Goal: Transaction & Acquisition: Purchase product/service

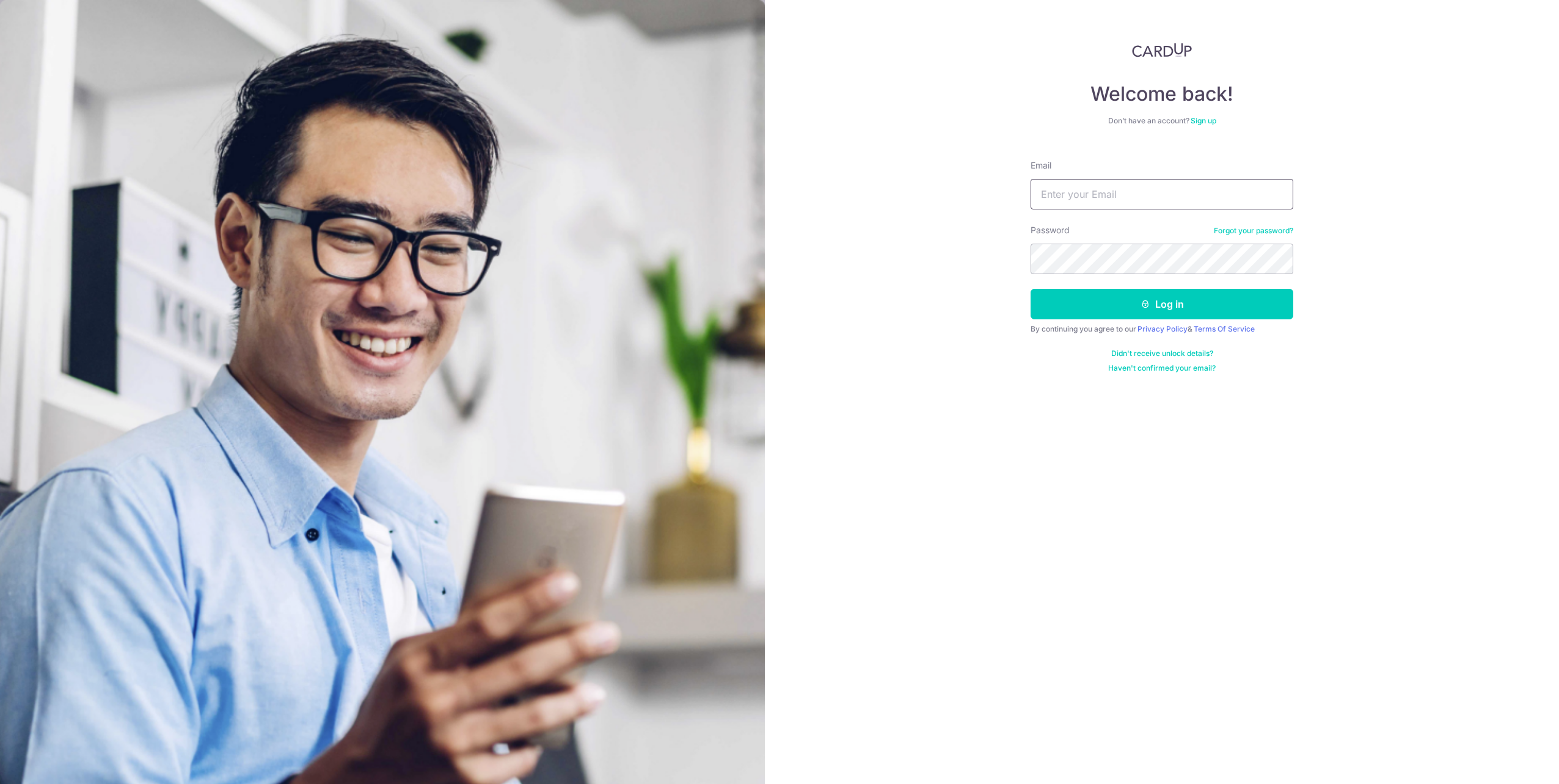
click at [1227, 191] on input "Email" at bounding box center [1162, 195] width 263 height 31
type input "reina.tham@fil.com"
click at [1137, 322] on form "Email reina.tham@fil.com Password Forgot your password? Log in By continuing yo…" at bounding box center [1162, 262] width 263 height 223
click at [1141, 308] on icon "submit" at bounding box center [1145, 304] width 10 height 10
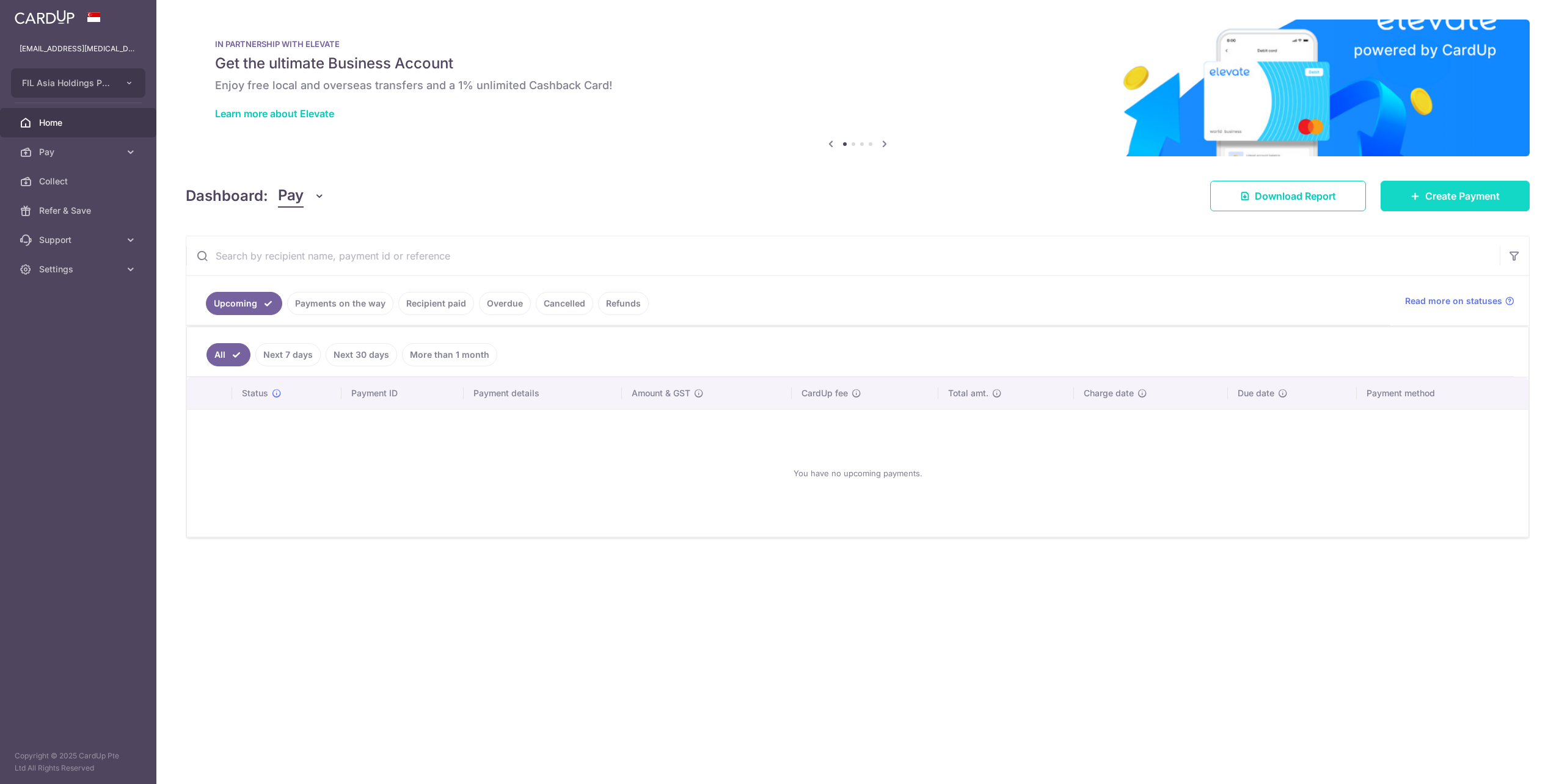
click at [1443, 194] on span "Create Payment" at bounding box center [1462, 196] width 74 height 15
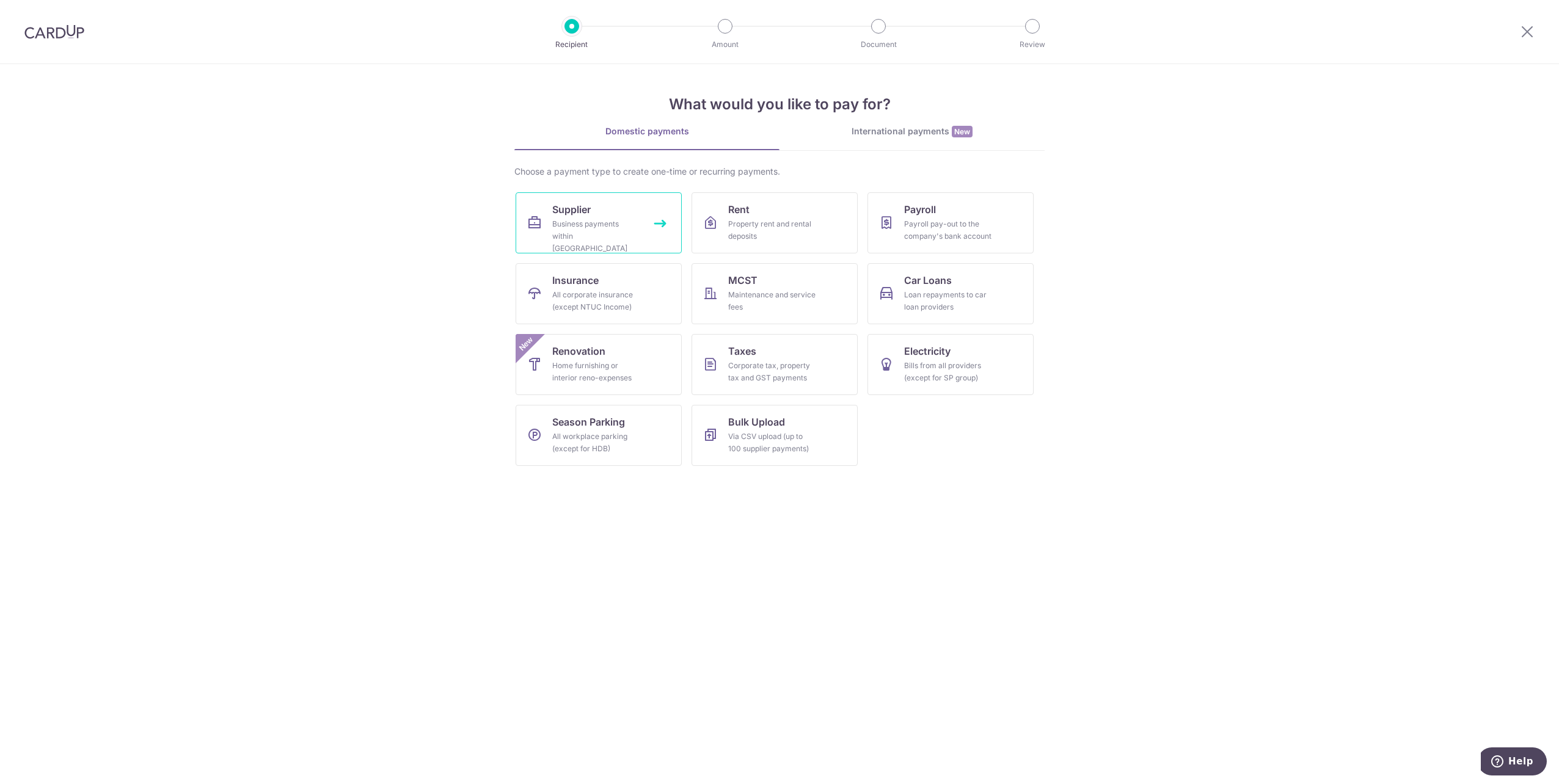
click at [615, 224] on div "Business payments within Singapore" at bounding box center [596, 236] width 88 height 36
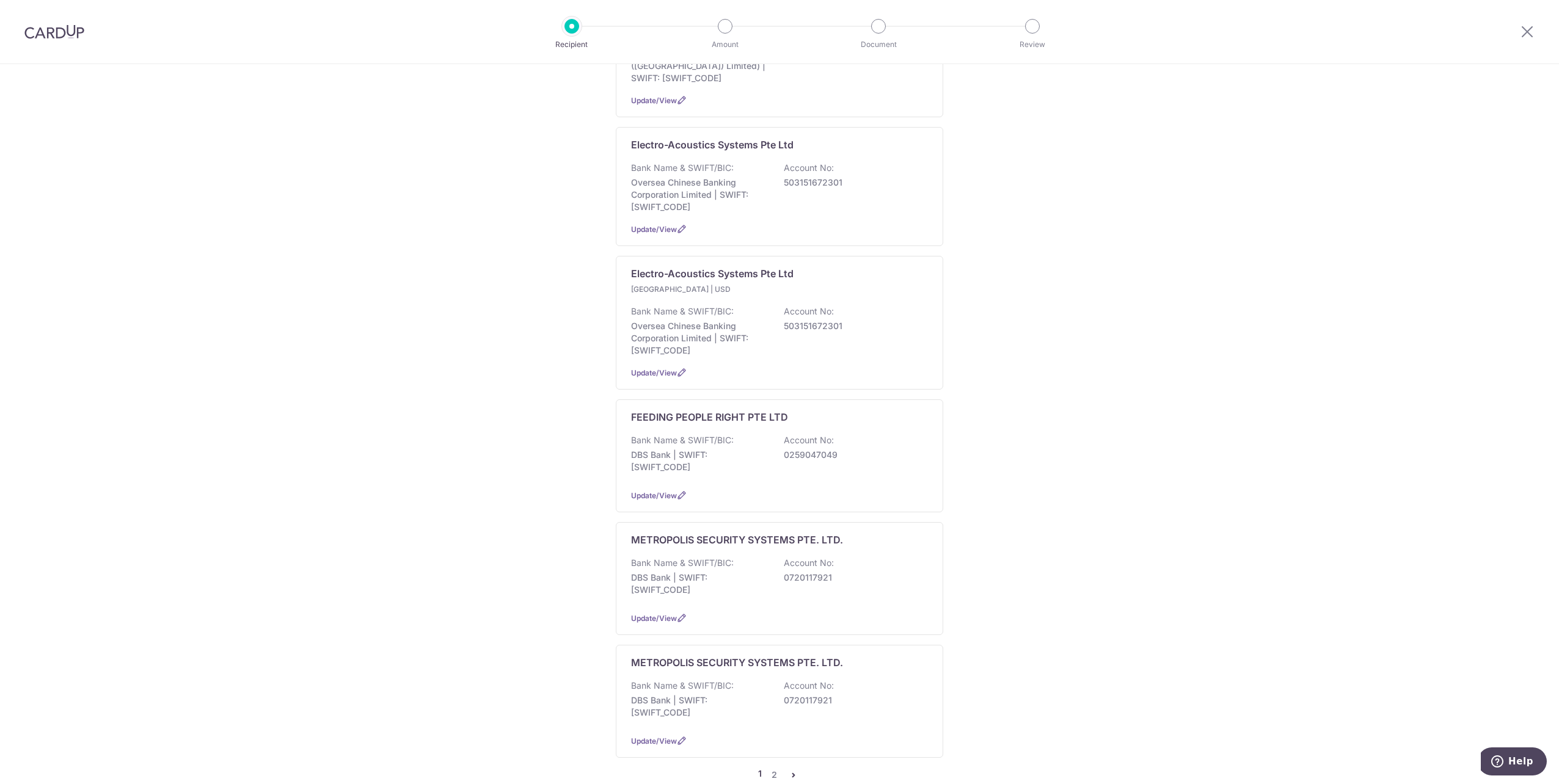
scroll to position [814, 0]
click at [746, 556] on div "Bank Name & SWIFT/BIC: DBS Bank | SWIFT: DBSSSGSGXXX Account No: 0720117921" at bounding box center [780, 579] width 297 height 45
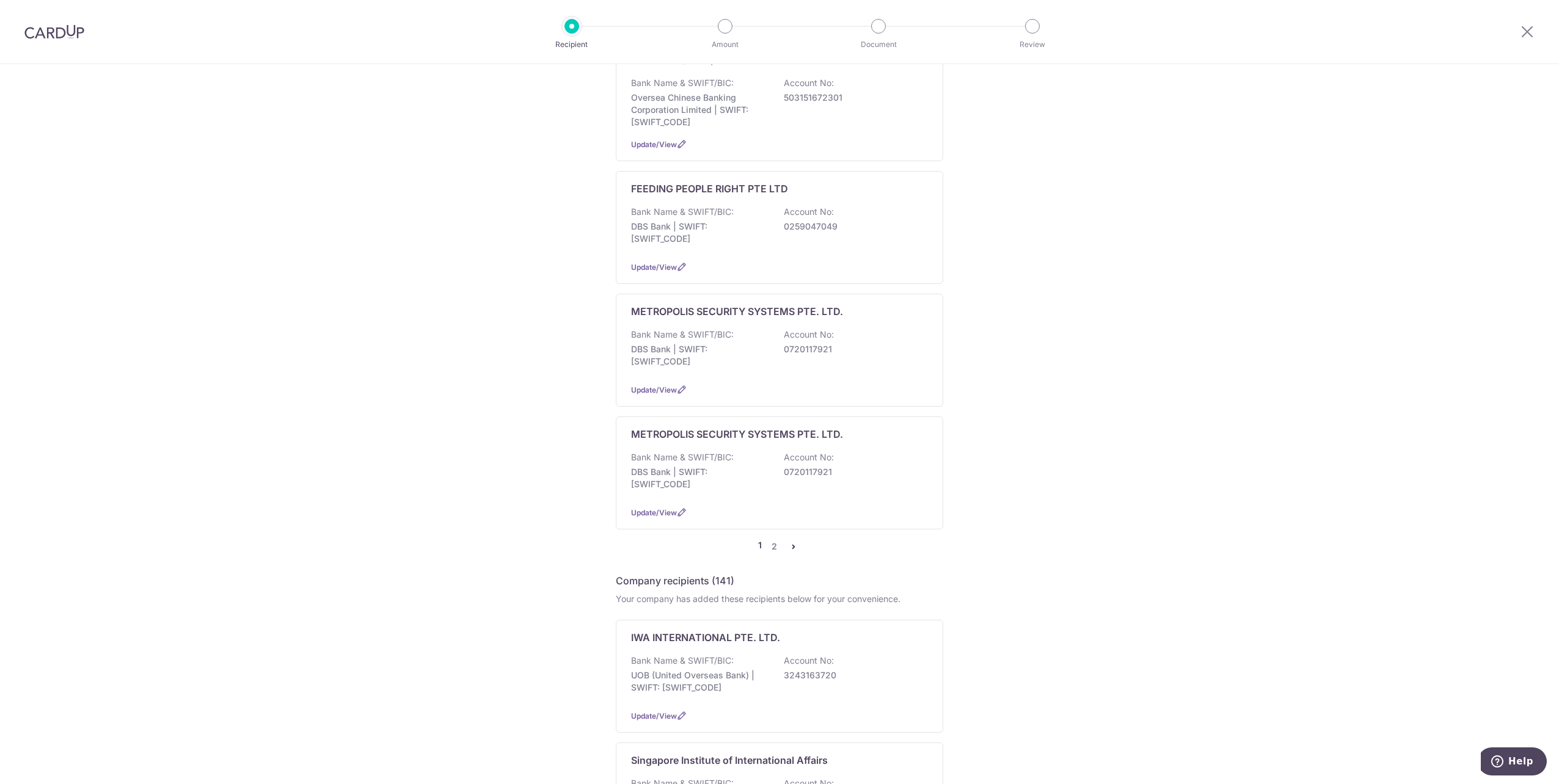
scroll to position [1059, 0]
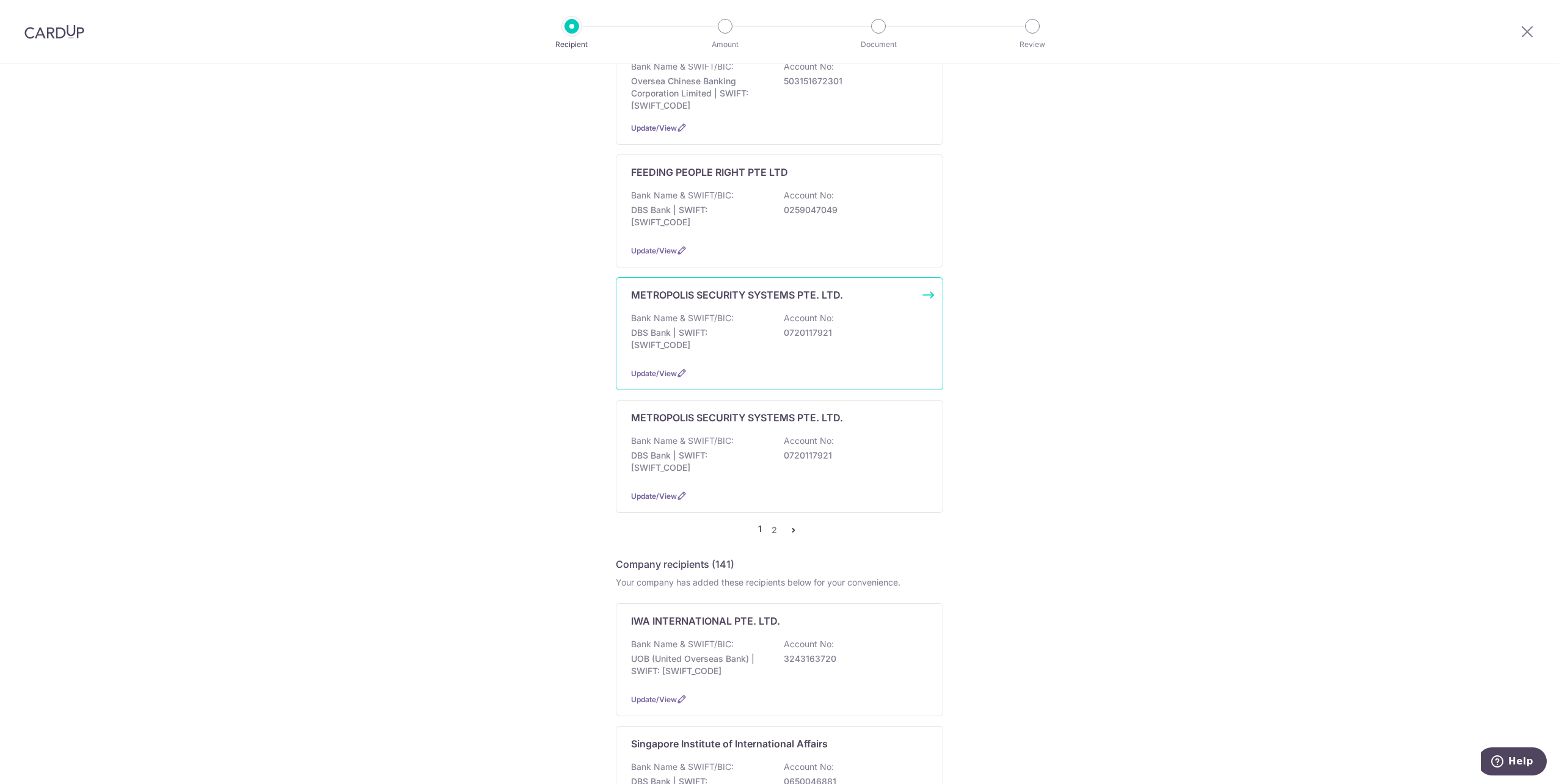
click at [713, 317] on div "Bank Name & SWIFT/BIC: DBS Bank | SWIFT: [SWIFT_CODE] Account No: 0720117921" at bounding box center [780, 334] width 297 height 45
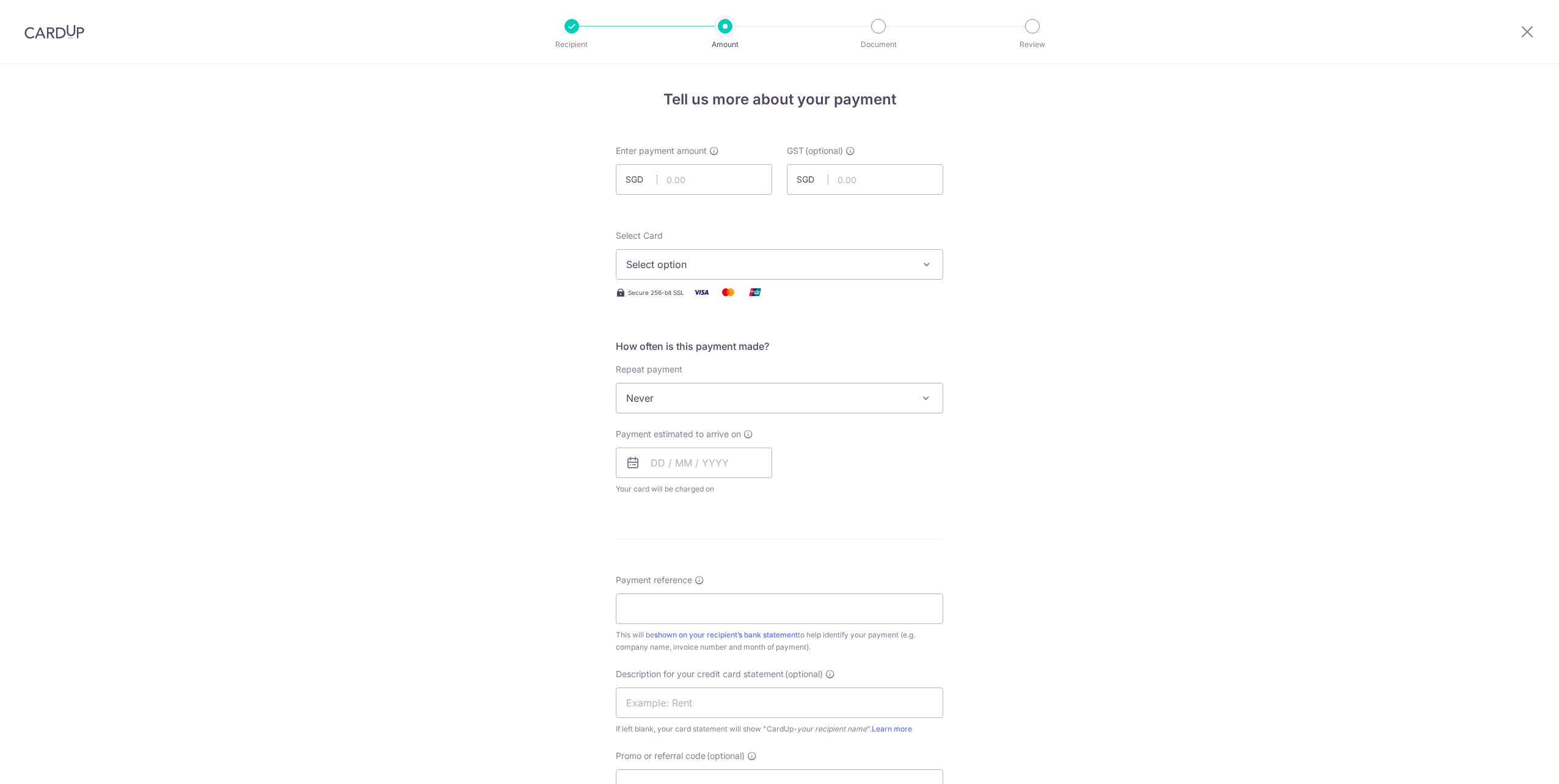
click at [698, 187] on input "text" at bounding box center [694, 179] width 157 height 31
type input "36.00"
click at [746, 279] on button "Select option" at bounding box center [779, 265] width 327 height 31
click at [735, 349] on span "**** 8457" at bounding box center [780, 352] width 307 height 15
click at [700, 400] on span "Never" at bounding box center [780, 398] width 326 height 29
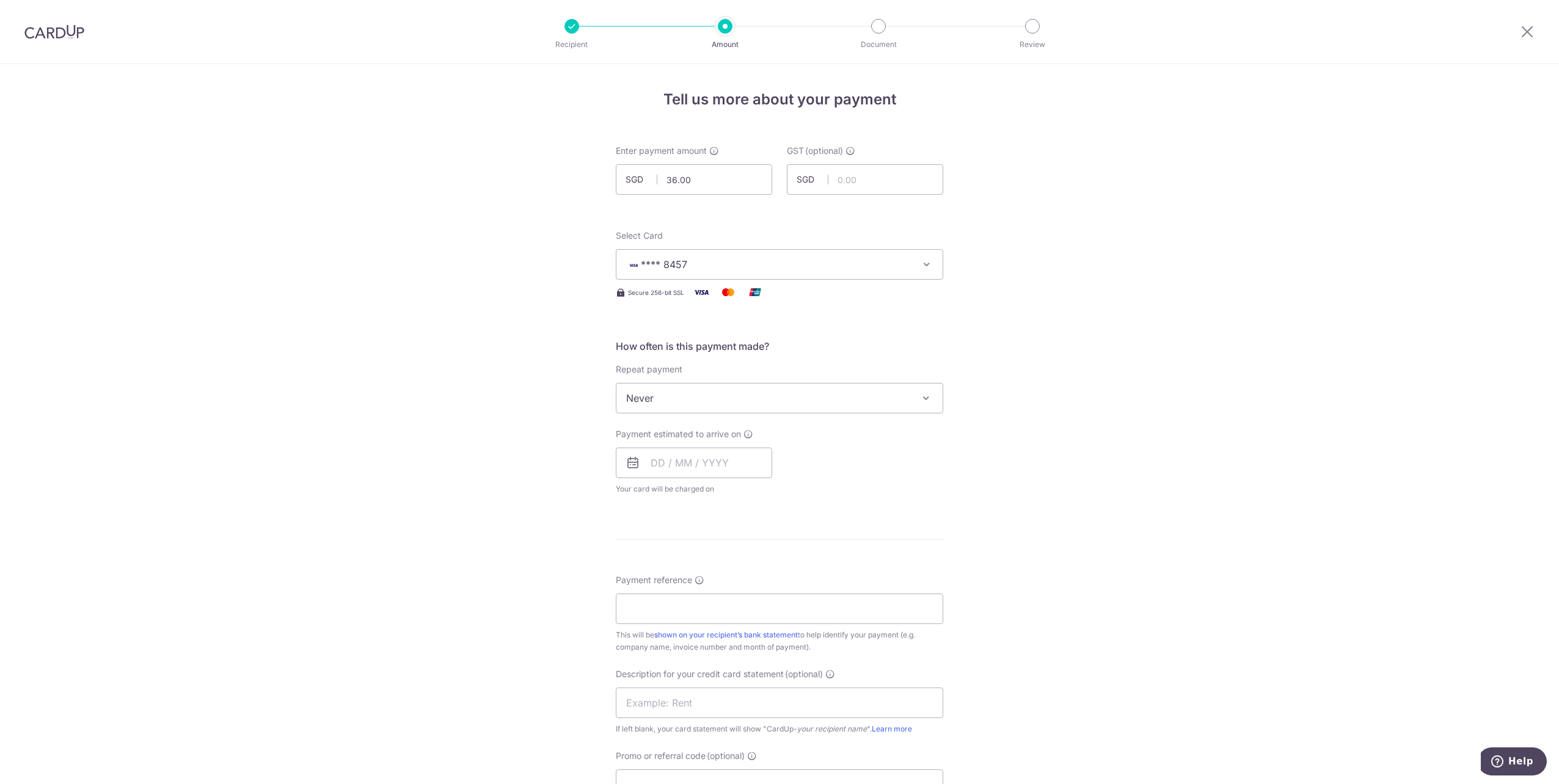
click at [700, 400] on span "Never" at bounding box center [780, 398] width 326 height 29
click at [695, 457] on input "text" at bounding box center [694, 463] width 157 height 31
click at [691, 598] on link "14" at bounding box center [690, 598] width 19 height 19
type input "14/10/2025"
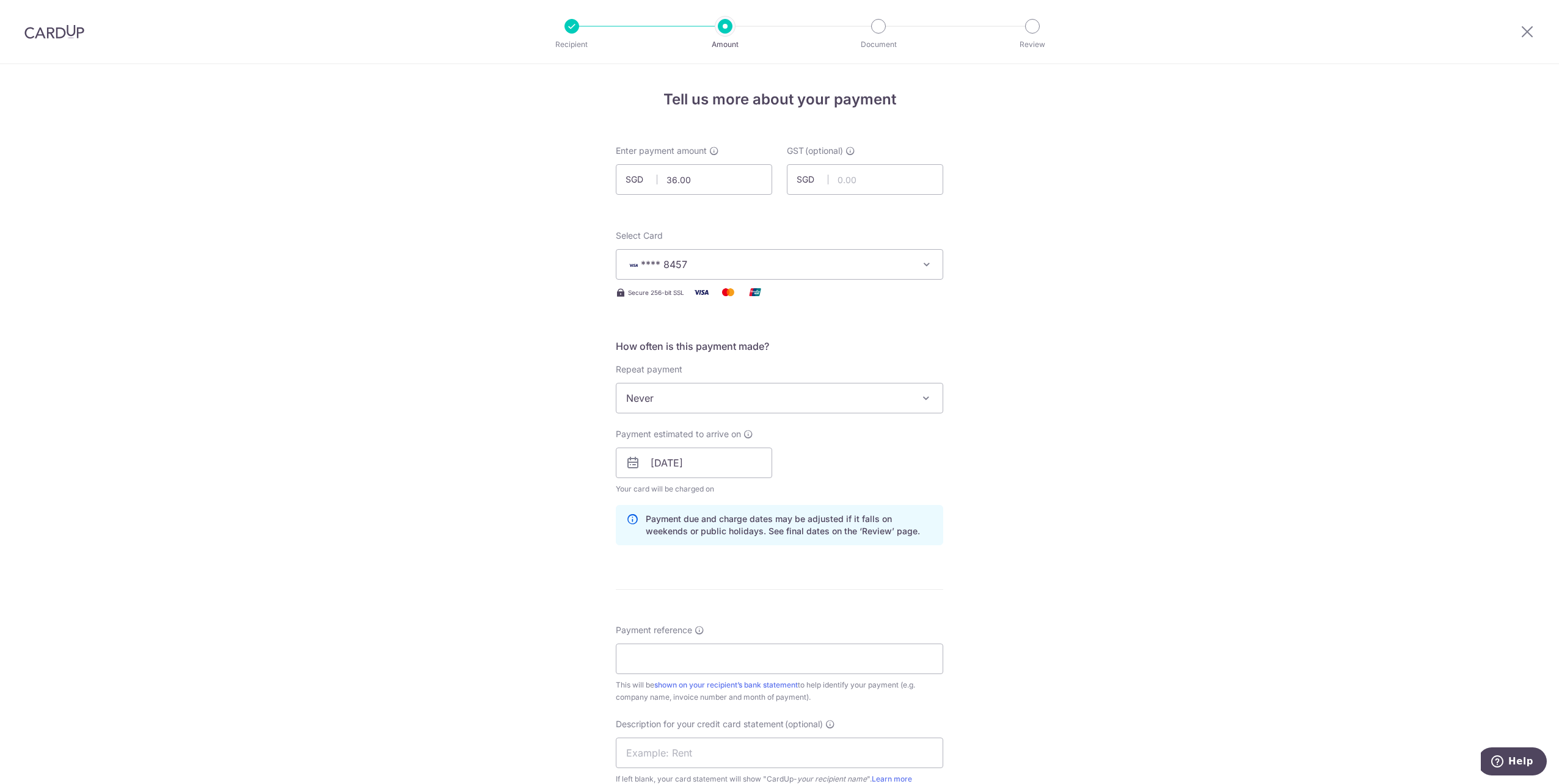
click at [973, 502] on div "Tell us more about your payment Enter payment amount SGD 36.00 36.00 GST (optio…" at bounding box center [780, 583] width 1559 height 1038
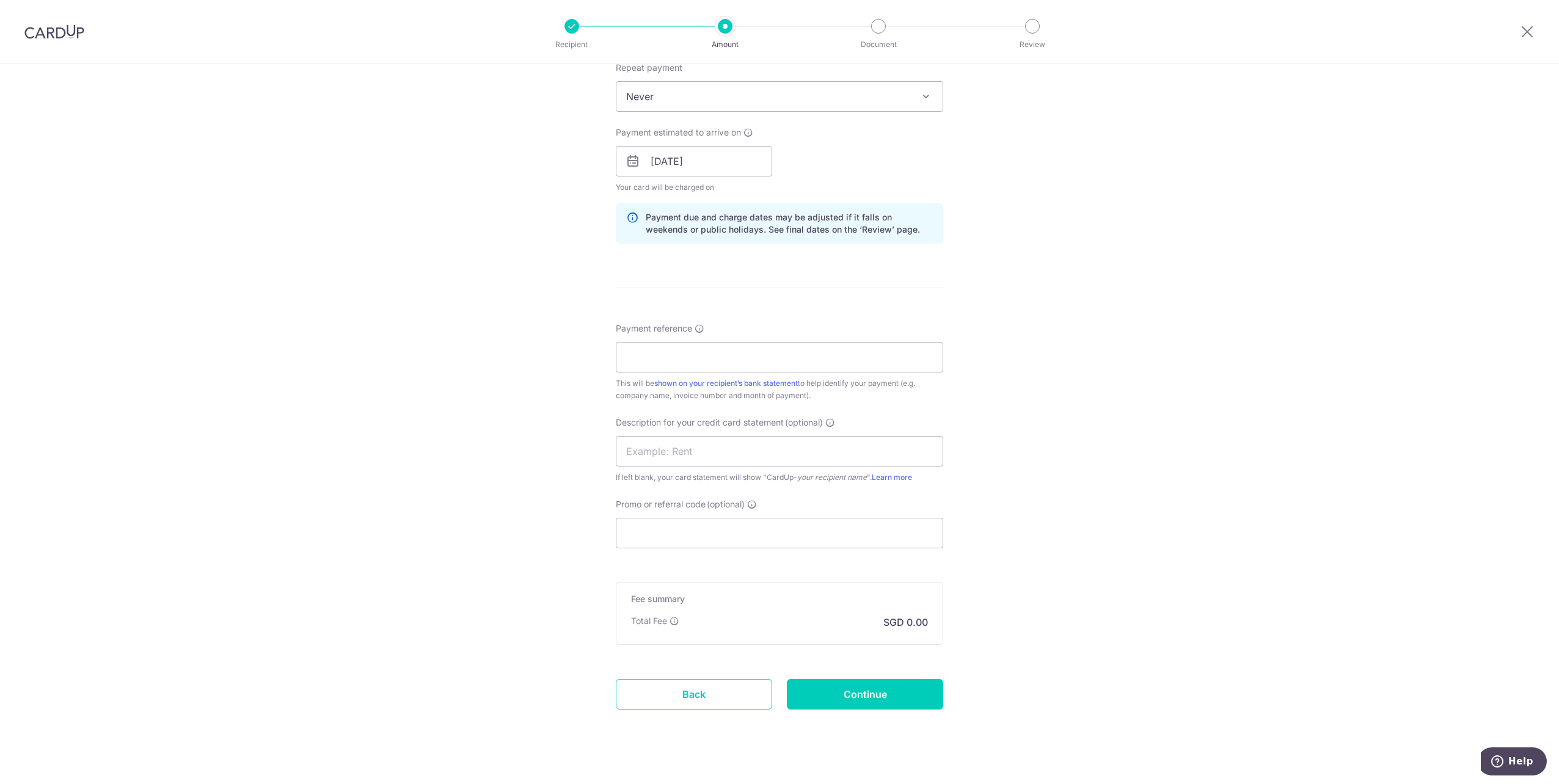
scroll to position [305, 0]
click at [868, 355] on input "Payment reference" at bounding box center [779, 354] width 327 height 31
click at [771, 345] on input "Payment reference" at bounding box center [779, 354] width 327 height 31
paste input "W@njun7890"
type input "W@njun7890"
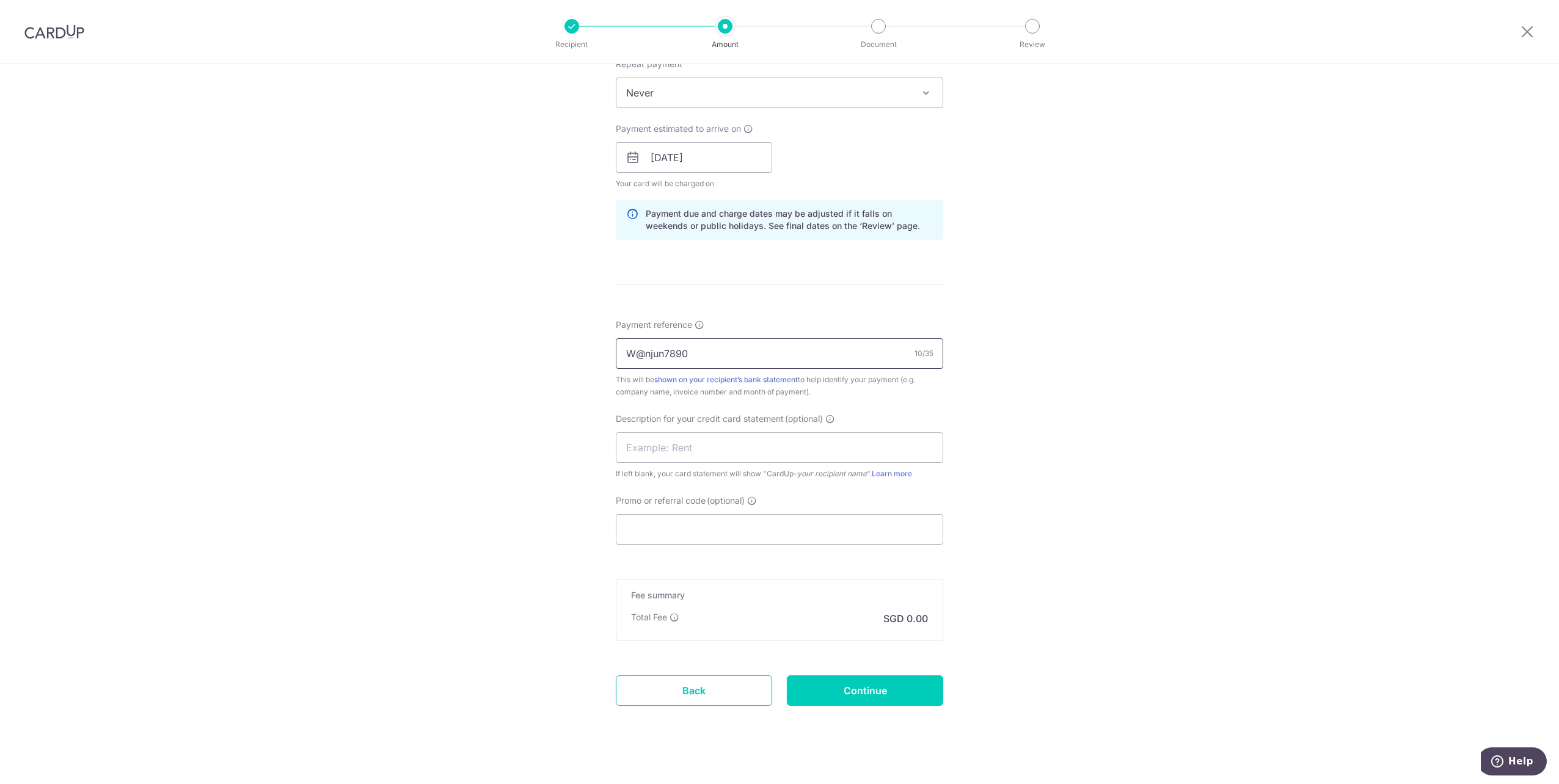
drag, startPoint x: 723, startPoint y: 354, endPoint x: 586, endPoint y: 350, distance: 137.1
click at [568, 350] on div "Tell us more about your payment Enter payment amount SGD 36.00 36.00 GST (optio…" at bounding box center [780, 278] width 1559 height 1038
click at [663, 357] on input "Payment reference" at bounding box center [779, 354] width 327 height 31
paste input "25/09/TI001"
click at [638, 357] on input "25/09/TI001" at bounding box center [779, 354] width 327 height 31
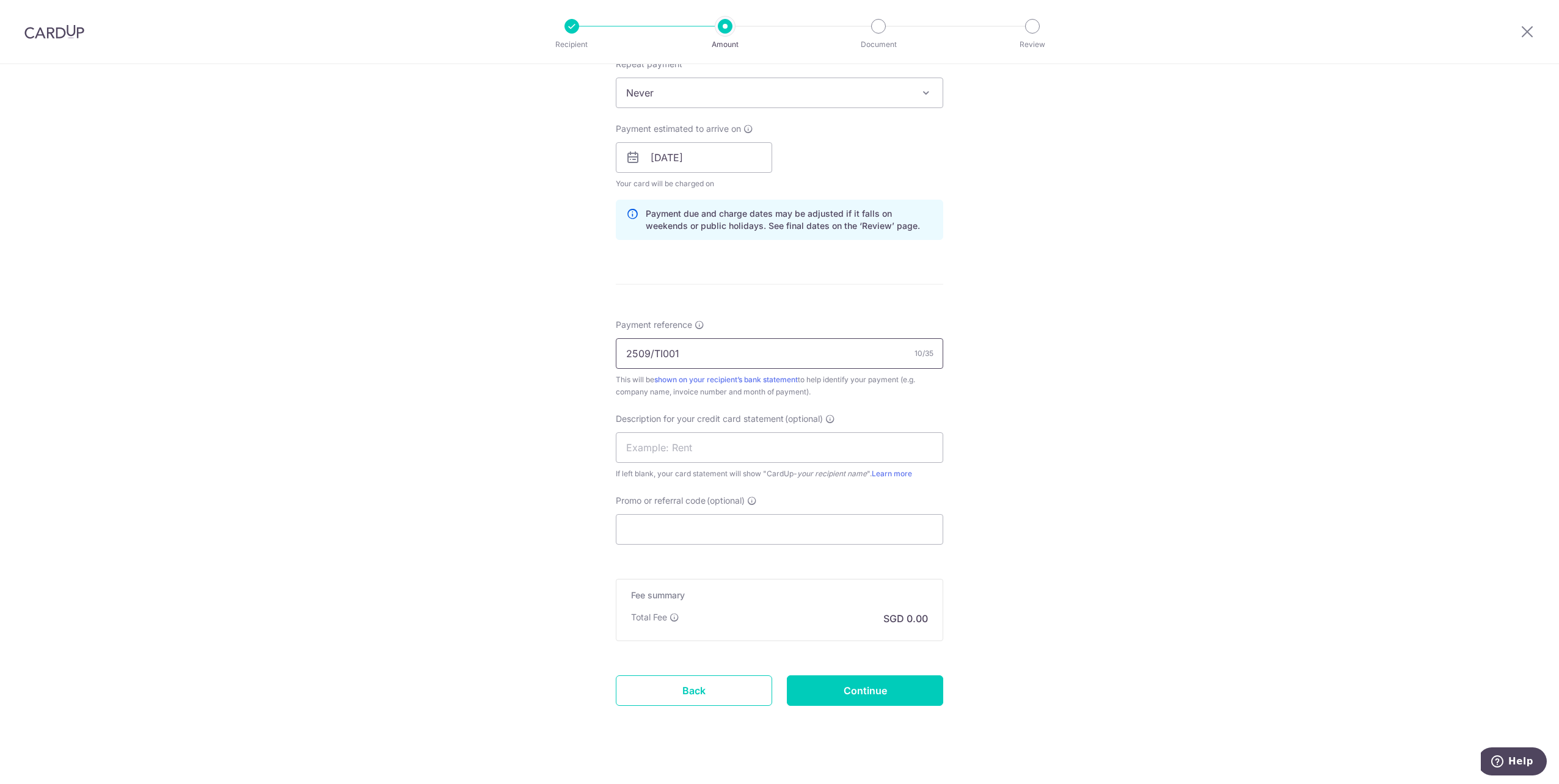
click at [651, 354] on input "2509/TI001" at bounding box center [779, 354] width 327 height 31
type input "2509TI001"
click at [728, 438] on input "text" at bounding box center [779, 447] width 327 height 31
click at [1076, 291] on div "Tell us more about your payment Enter payment amount SGD 36.00 36.00 GST (optio…" at bounding box center [780, 278] width 1559 height 1038
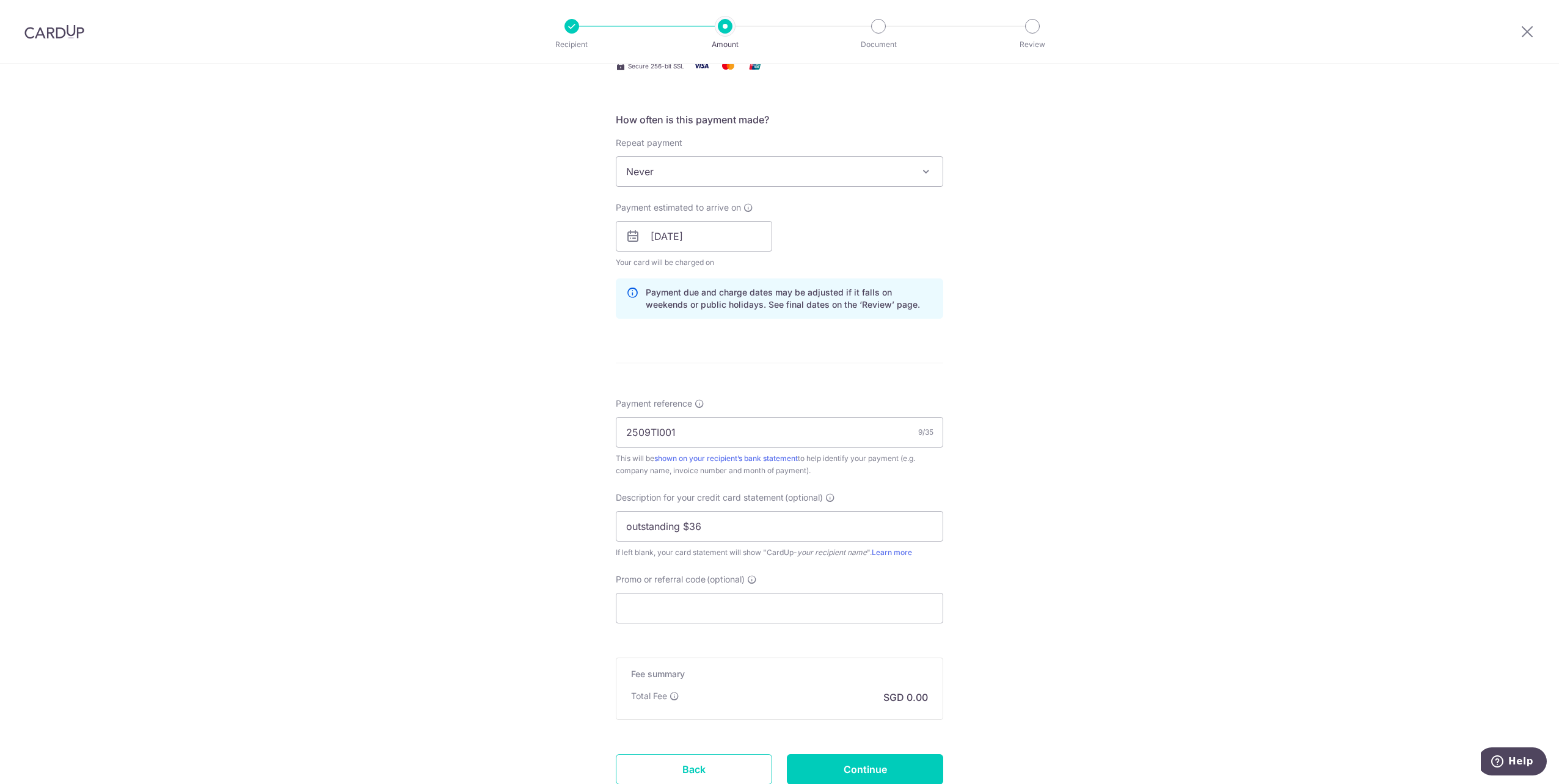
scroll to position [319, 0]
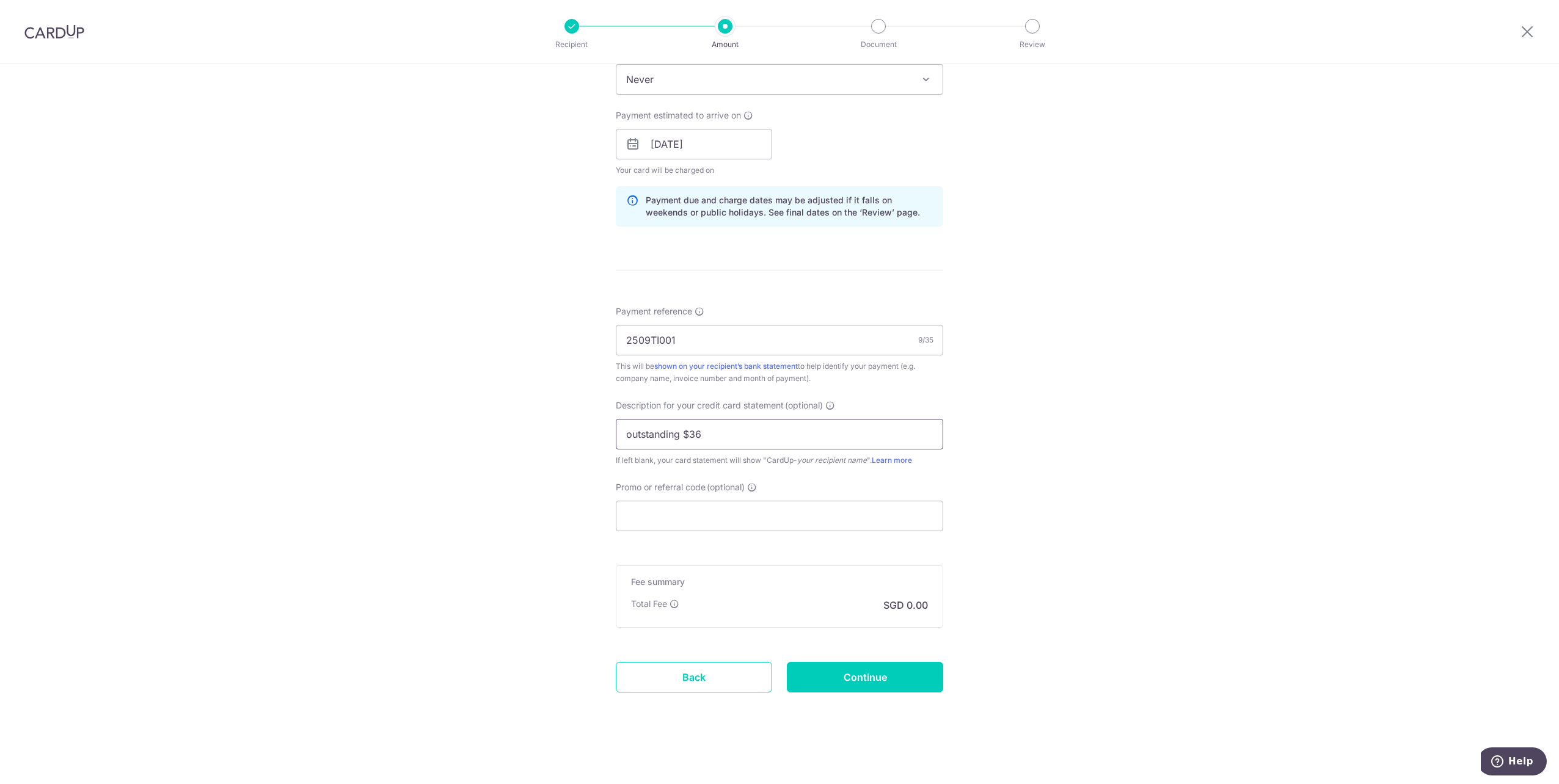
click at [628, 434] on input "outstanding $36" at bounding box center [779, 434] width 327 height 31
type input "Outstanding $36"
click at [868, 676] on input "Continue" at bounding box center [865, 677] width 157 height 31
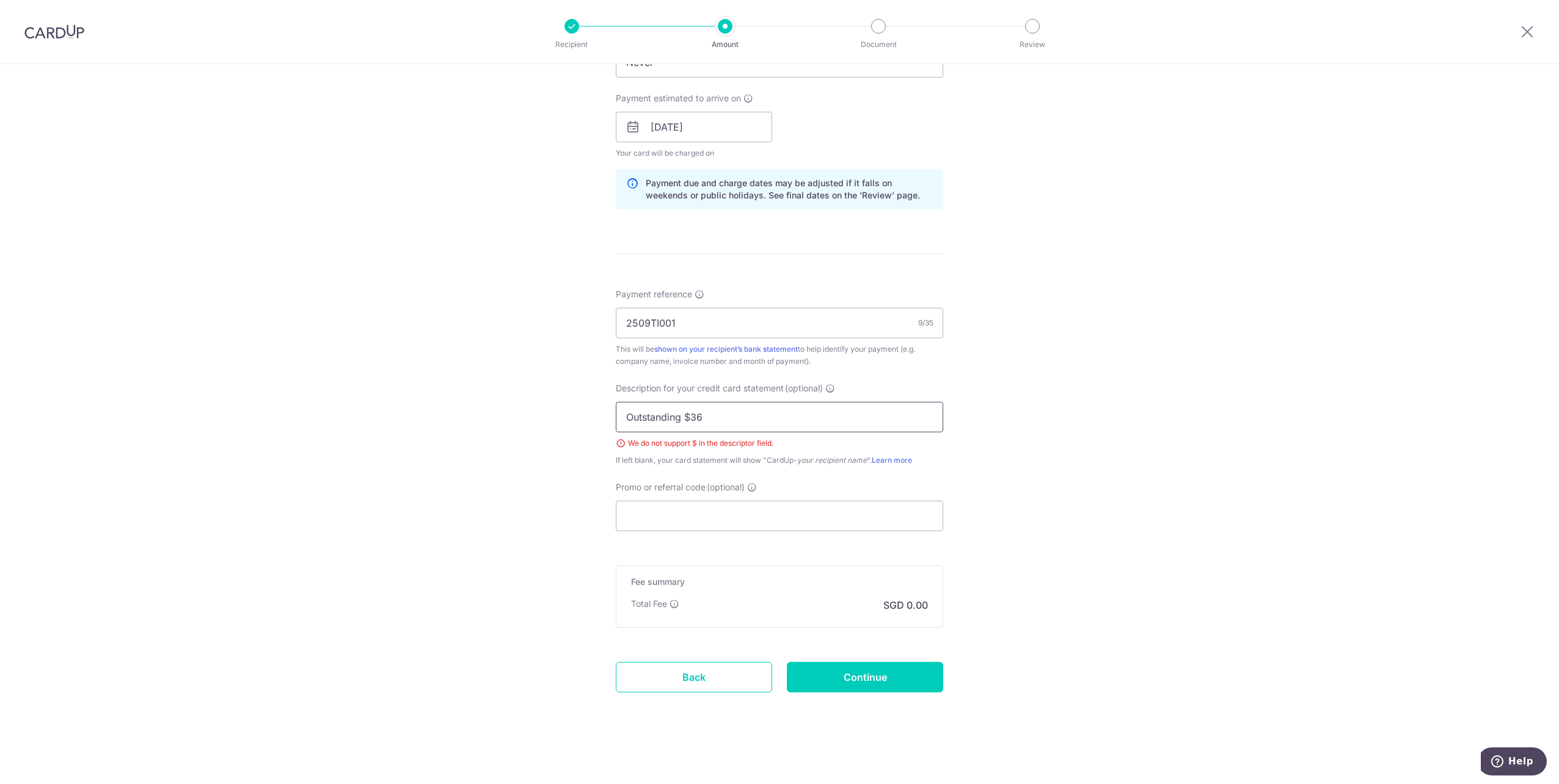
click at [691, 417] on input "Outstanding $36" at bounding box center [779, 417] width 327 height 31
click at [695, 419] on input "Outstanding 36" at bounding box center [779, 417] width 327 height 31
type input "O"
click at [1079, 381] on div "Tell us more about your payment Enter payment amount SGD 36.00 36.00 GST (optio…" at bounding box center [780, 256] width 1559 height 1056
click at [723, 417] on input "36 dollars" at bounding box center [779, 417] width 327 height 31
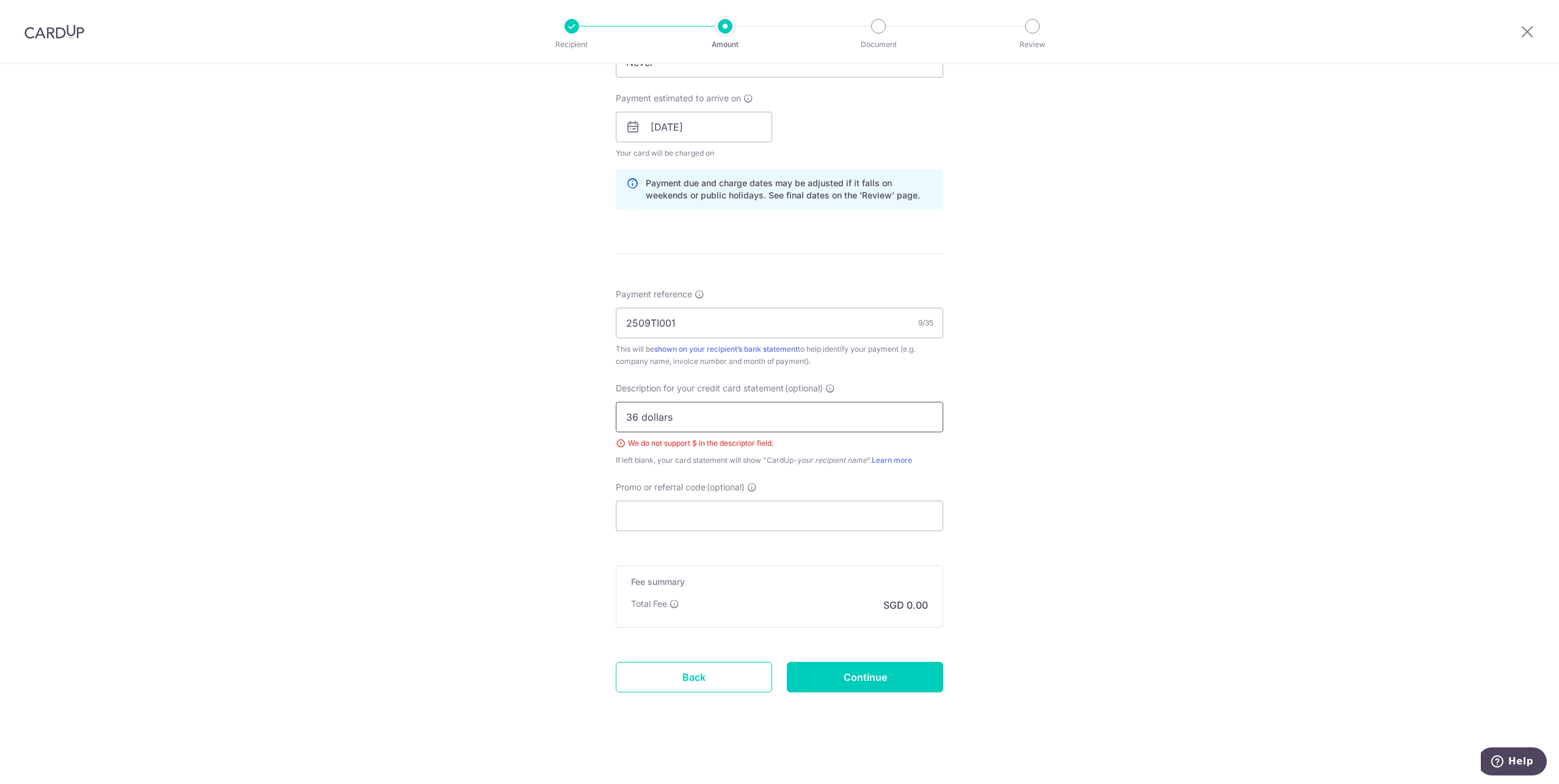
drag, startPoint x: 721, startPoint y: 417, endPoint x: 500, endPoint y: 419, distance: 221.0
click at [500, 419] on div "Tell us more about your payment Enter payment amount SGD 36.00 36.00 GST (optio…" at bounding box center [780, 256] width 1559 height 1056
type input "metropolis o-s"
click at [1178, 442] on div "Tell us more about your payment Enter payment amount SGD 36.00 36.00 GST (optio…" at bounding box center [780, 256] width 1559 height 1056
click at [886, 680] on input "Continue" at bounding box center [865, 677] width 157 height 31
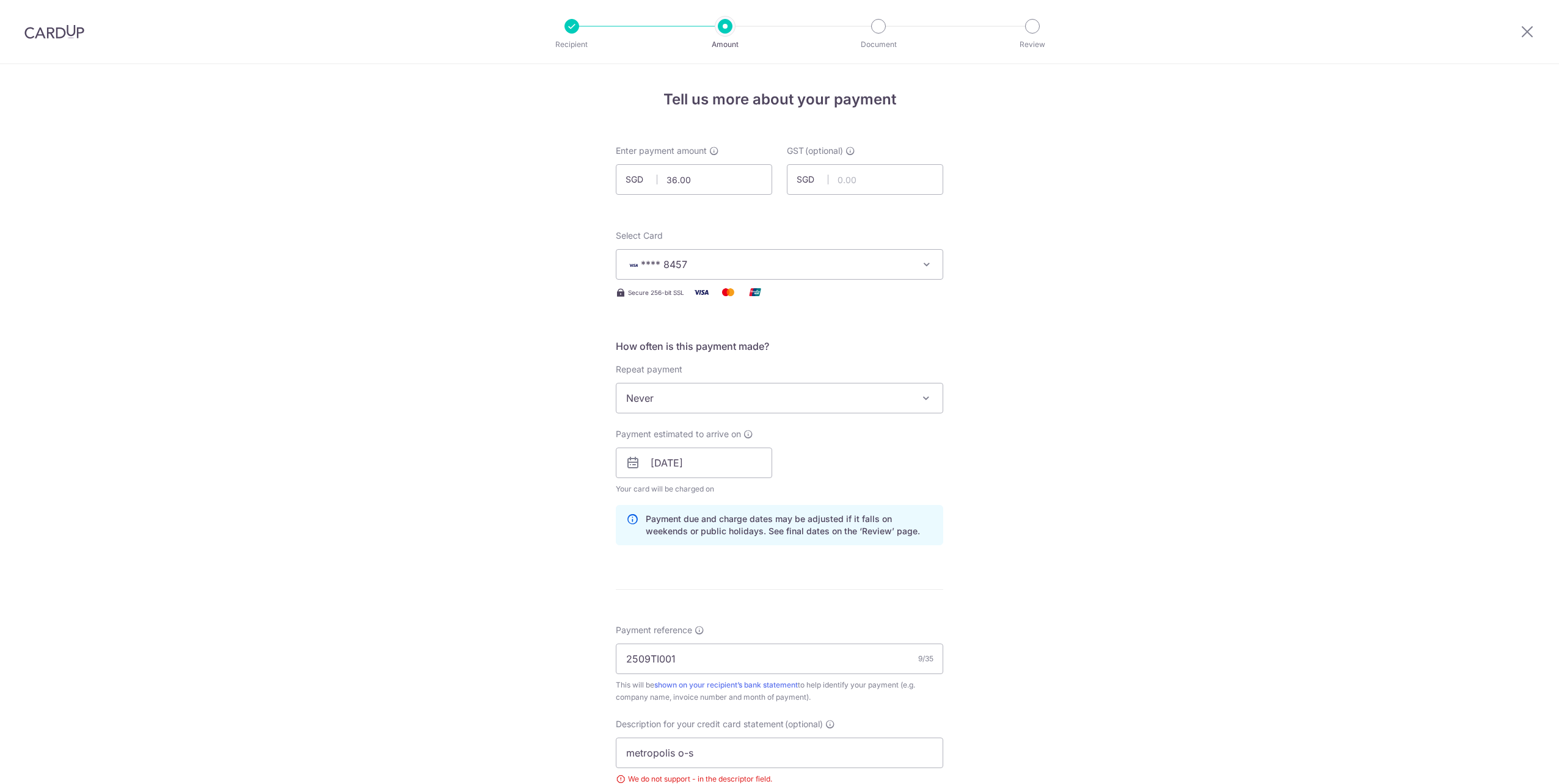
scroll to position [336, 0]
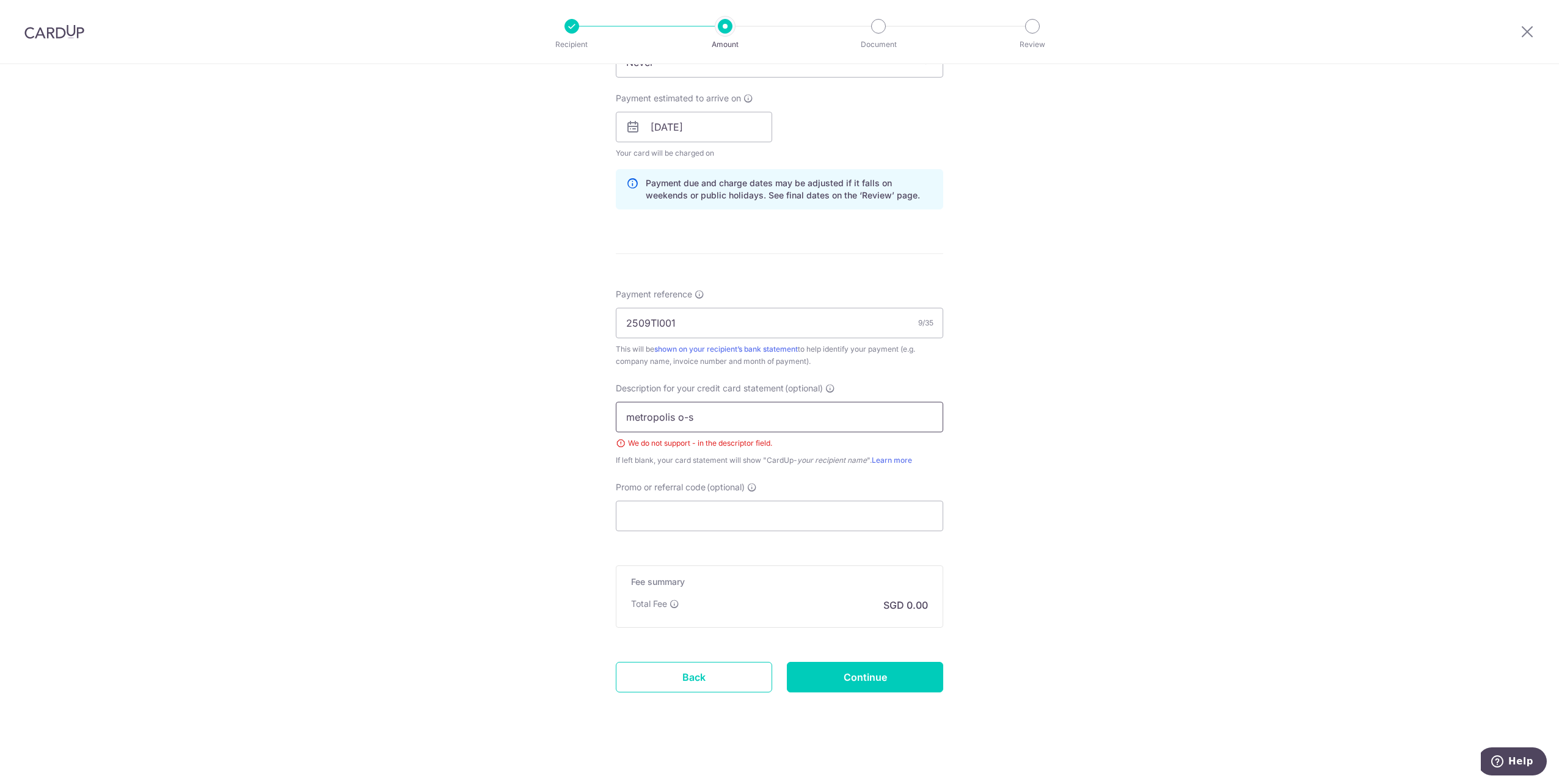
click at [683, 417] on input "metropolis o-s" at bounding box center [779, 417] width 327 height 31
type input "metropolis op"
click at [1044, 401] on div "Tell us more about your payment Enter payment amount SGD 36.00 36.00 GST (optio…" at bounding box center [780, 256] width 1559 height 1056
click at [901, 673] on input "Continue" at bounding box center [865, 677] width 157 height 31
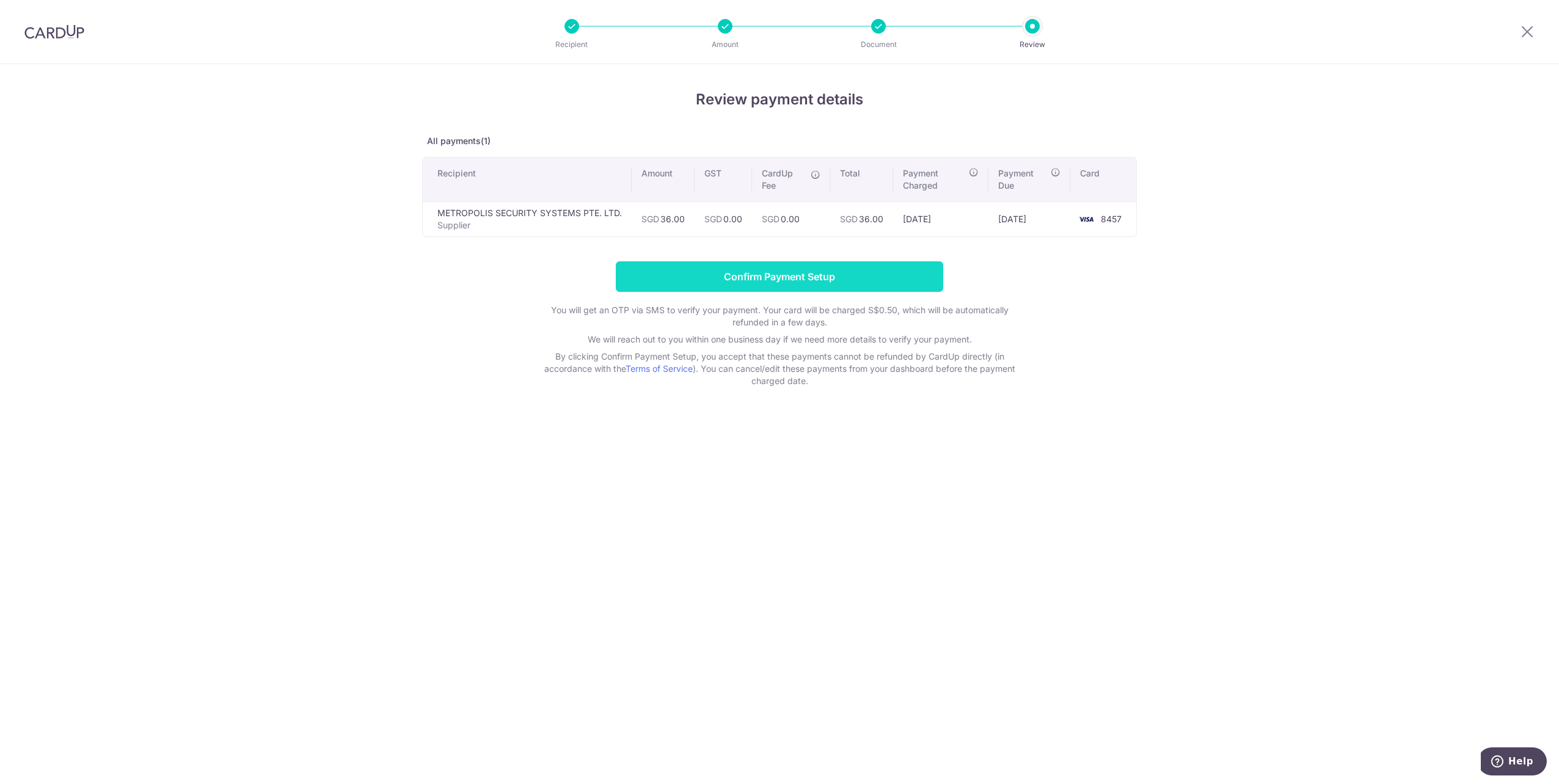
click at [826, 272] on input "Confirm Payment Setup" at bounding box center [779, 277] width 327 height 31
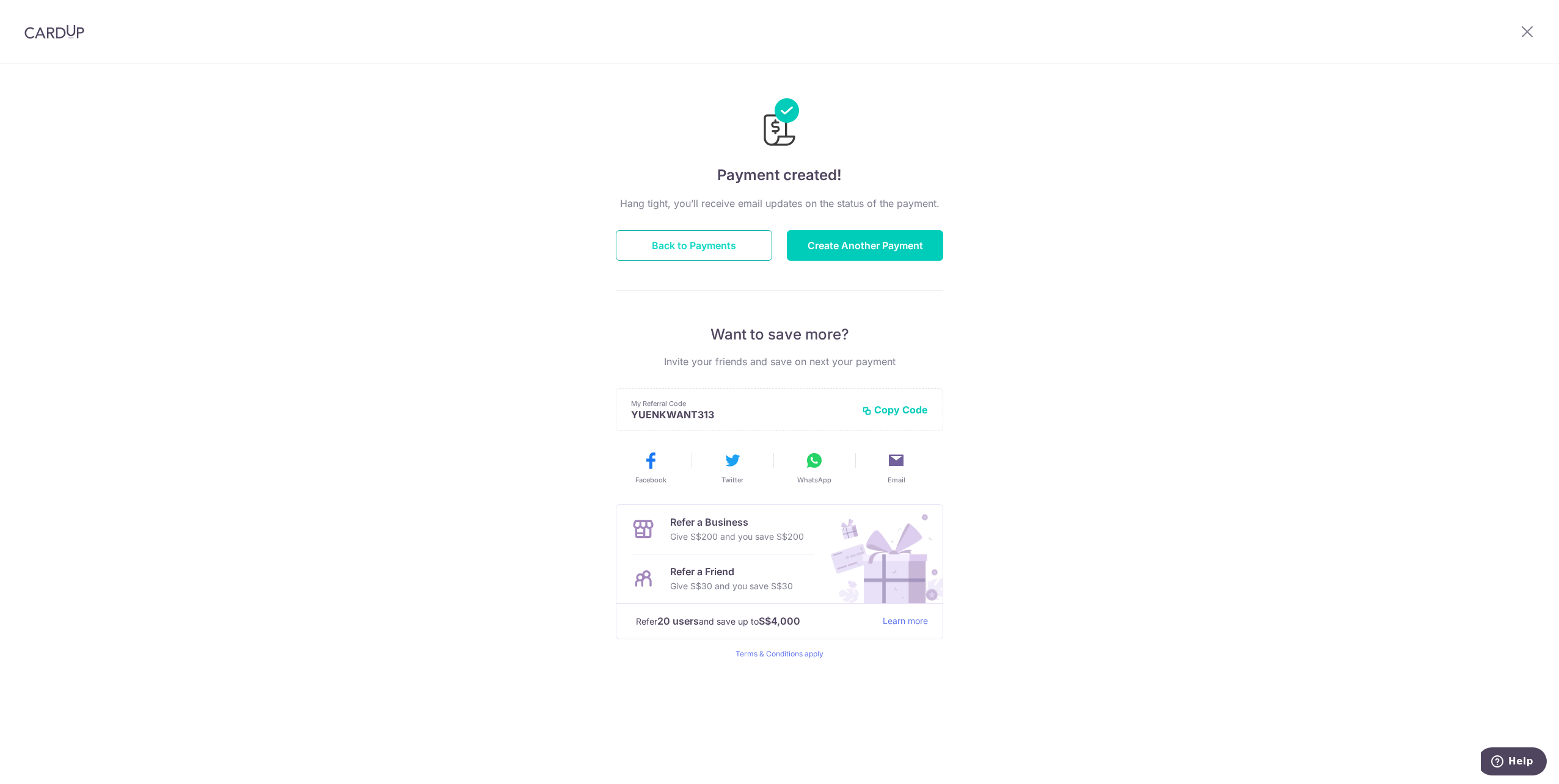
click at [749, 255] on button "Back to Payments" at bounding box center [694, 245] width 157 height 31
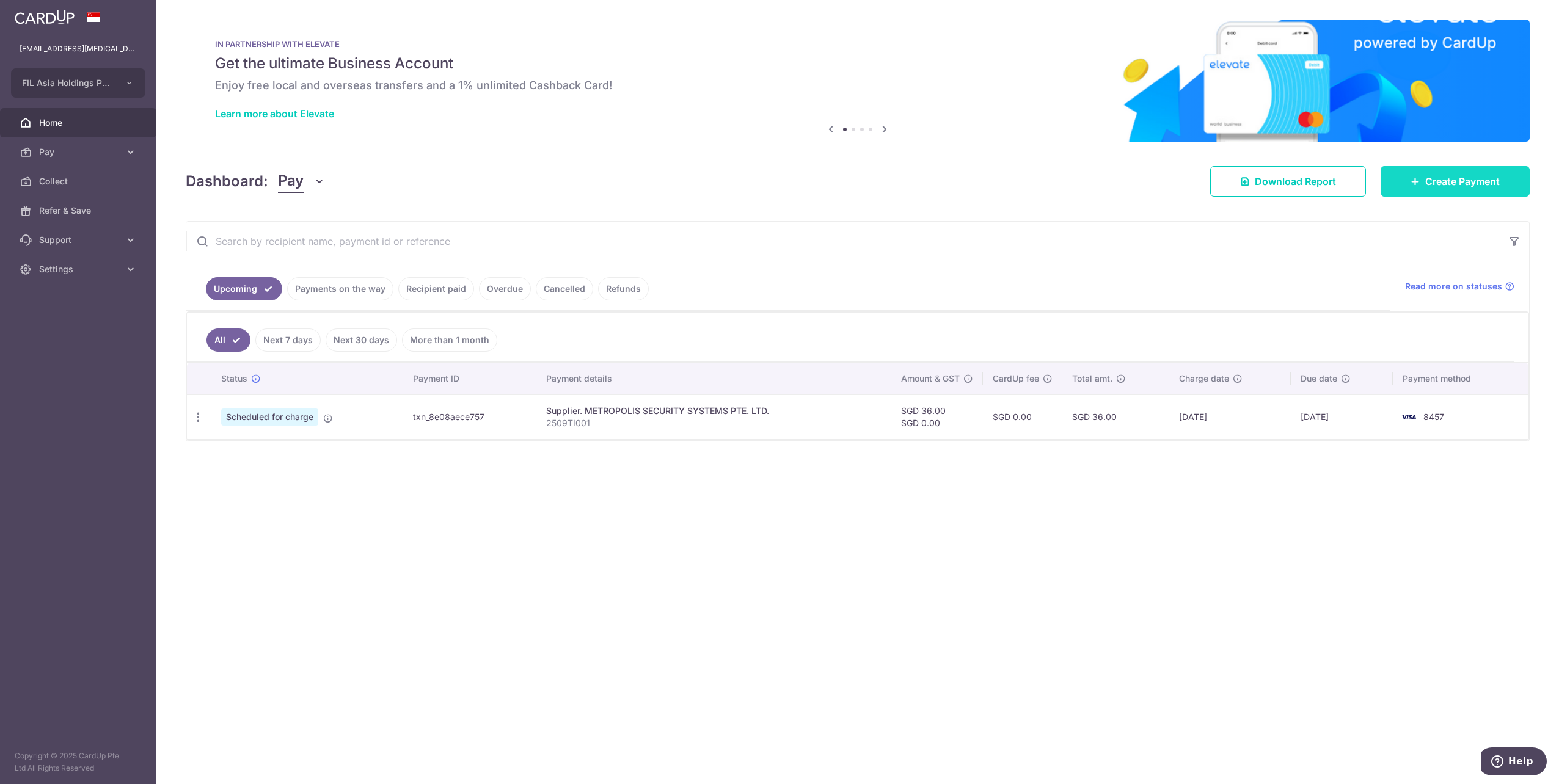
click at [1462, 176] on span "Create Payment" at bounding box center [1462, 182] width 74 height 15
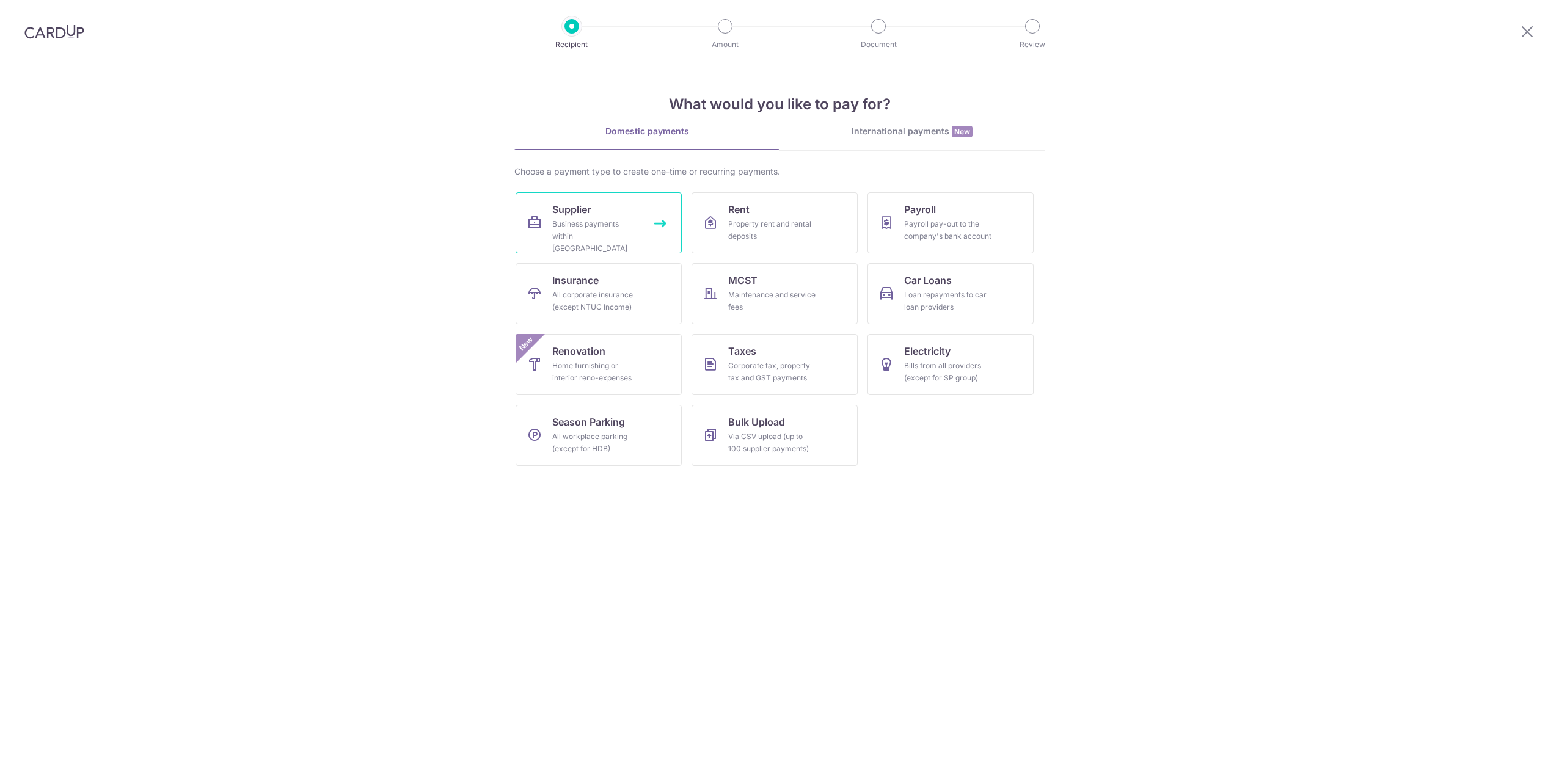
click at [618, 239] on div "Business payments within [GEOGRAPHIC_DATA]" at bounding box center [596, 236] width 88 height 36
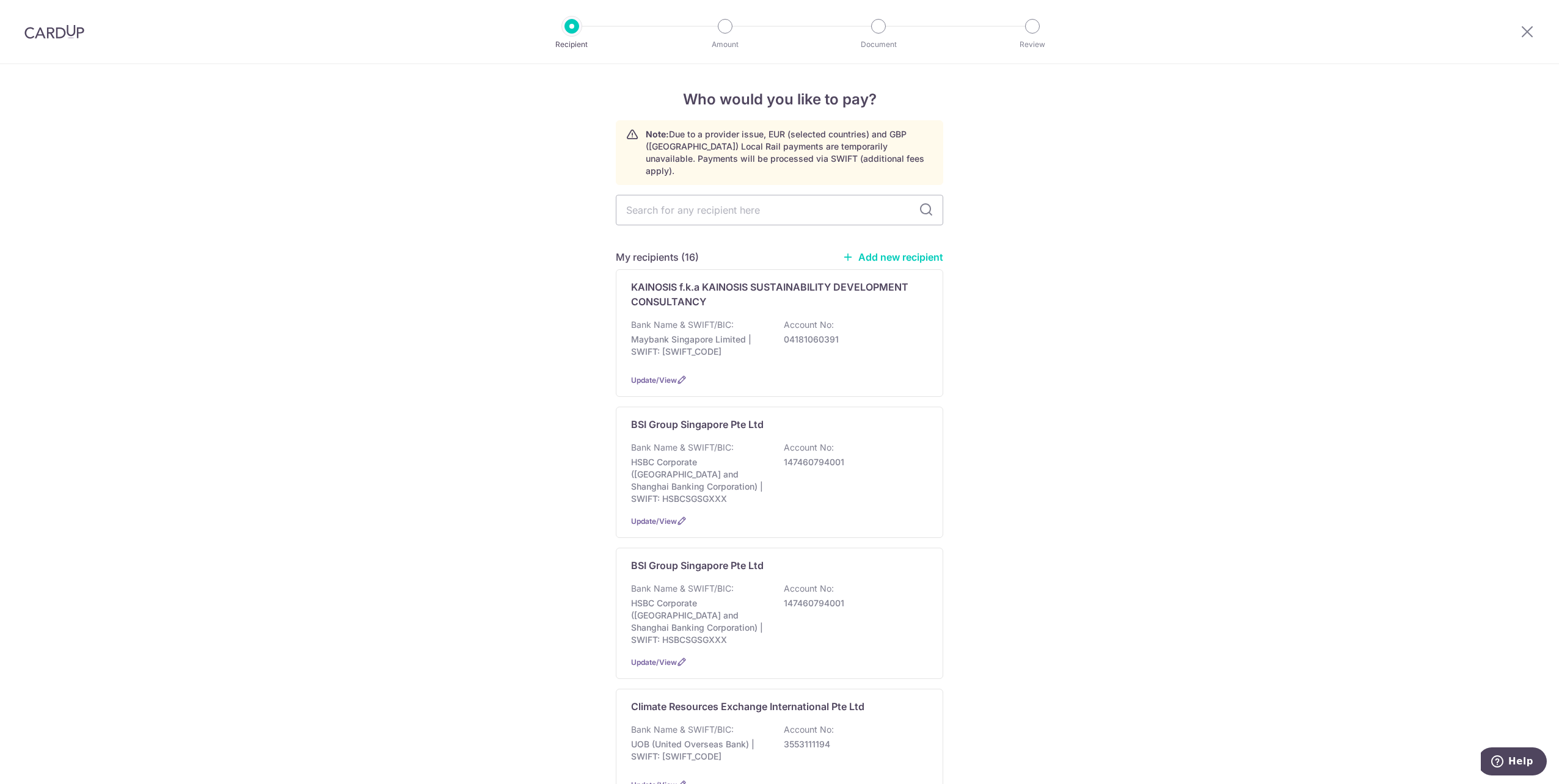
click at [901, 251] on link "Add new recipient" at bounding box center [893, 257] width 101 height 12
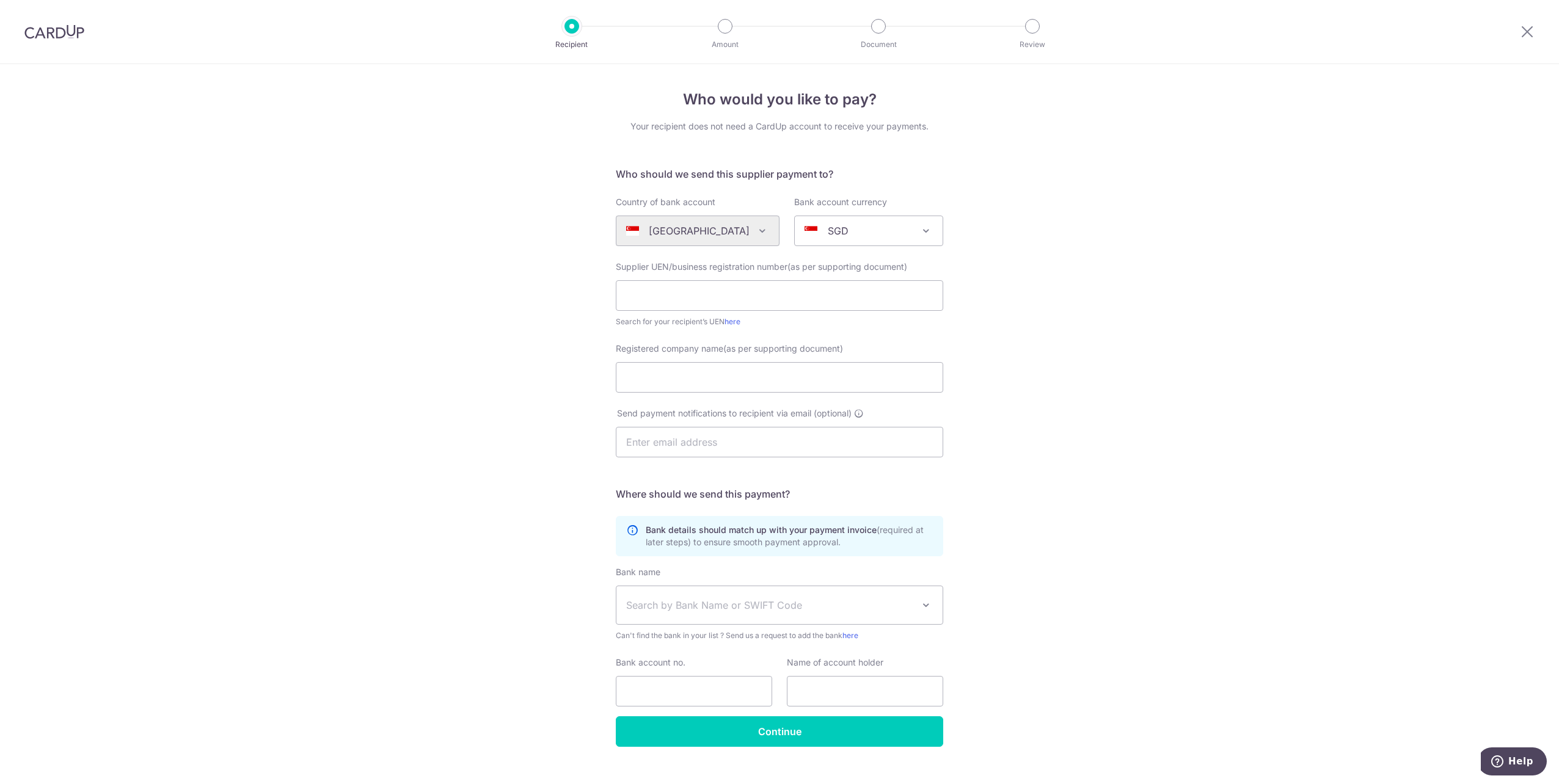
click at [750, 232] on div "[GEOGRAPHIC_DATA] [GEOGRAPHIC_DATA] [GEOGRAPHIC_DATA] [GEOGRAPHIC_DATA] [GEOGRA…" at bounding box center [697, 231] width 164 height 31
click at [760, 229] on div "[GEOGRAPHIC_DATA] [GEOGRAPHIC_DATA] [GEOGRAPHIC_DATA] [GEOGRAPHIC_DATA] [GEOGRA…" at bounding box center [697, 231] width 164 height 31
click at [753, 232] on div "Algeria Andorra Angola Anguilla Argentina Armenia Aruba Australia Austria Azerb…" at bounding box center [697, 231] width 164 height 31
click at [906, 233] on div "SGD" at bounding box center [859, 231] width 109 height 15
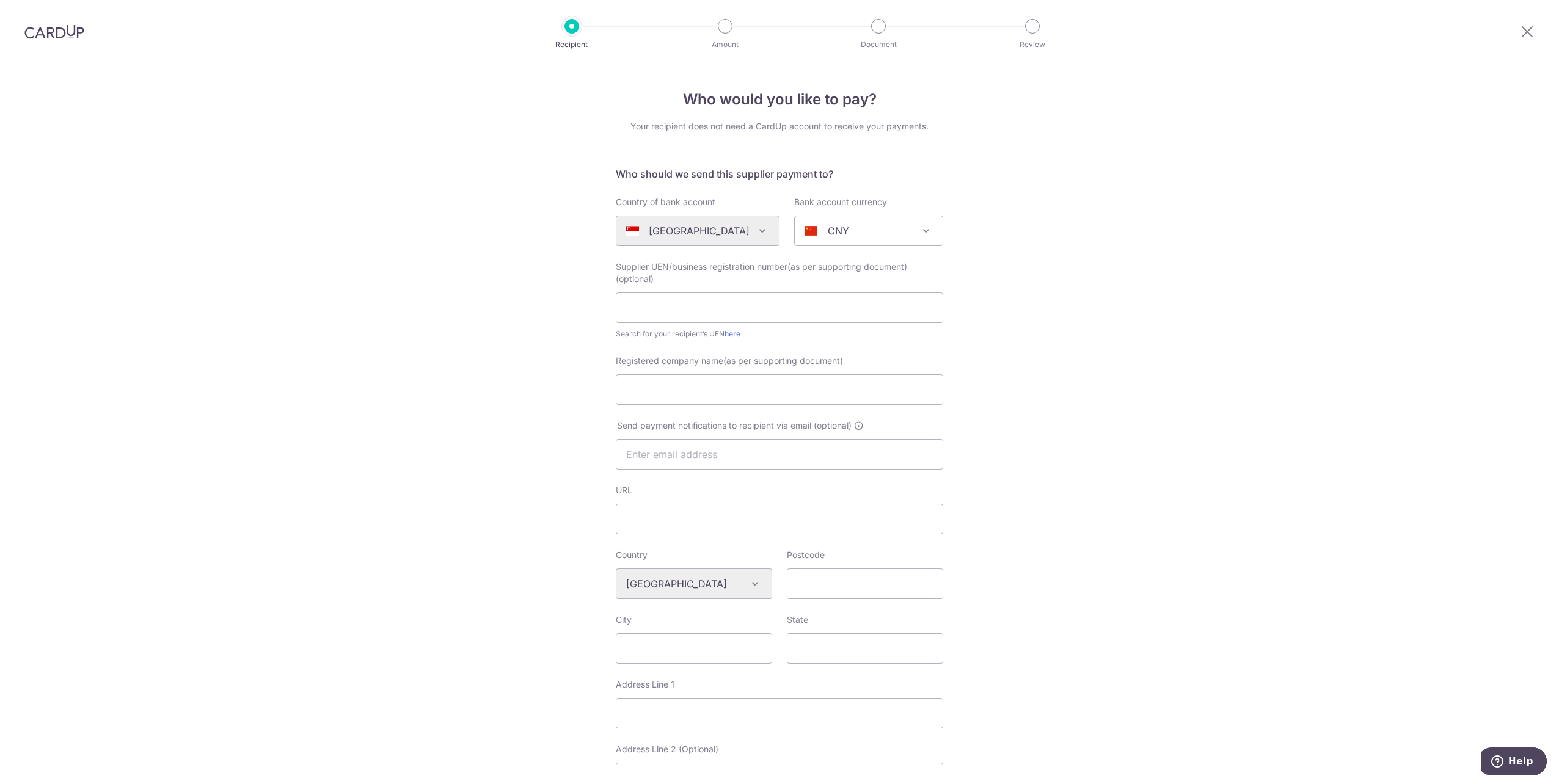
select select "13"
click at [1006, 321] on div "Who would you like to pay? Your recipient does not need a CardUp account to rec…" at bounding box center [780, 602] width 1559 height 1076
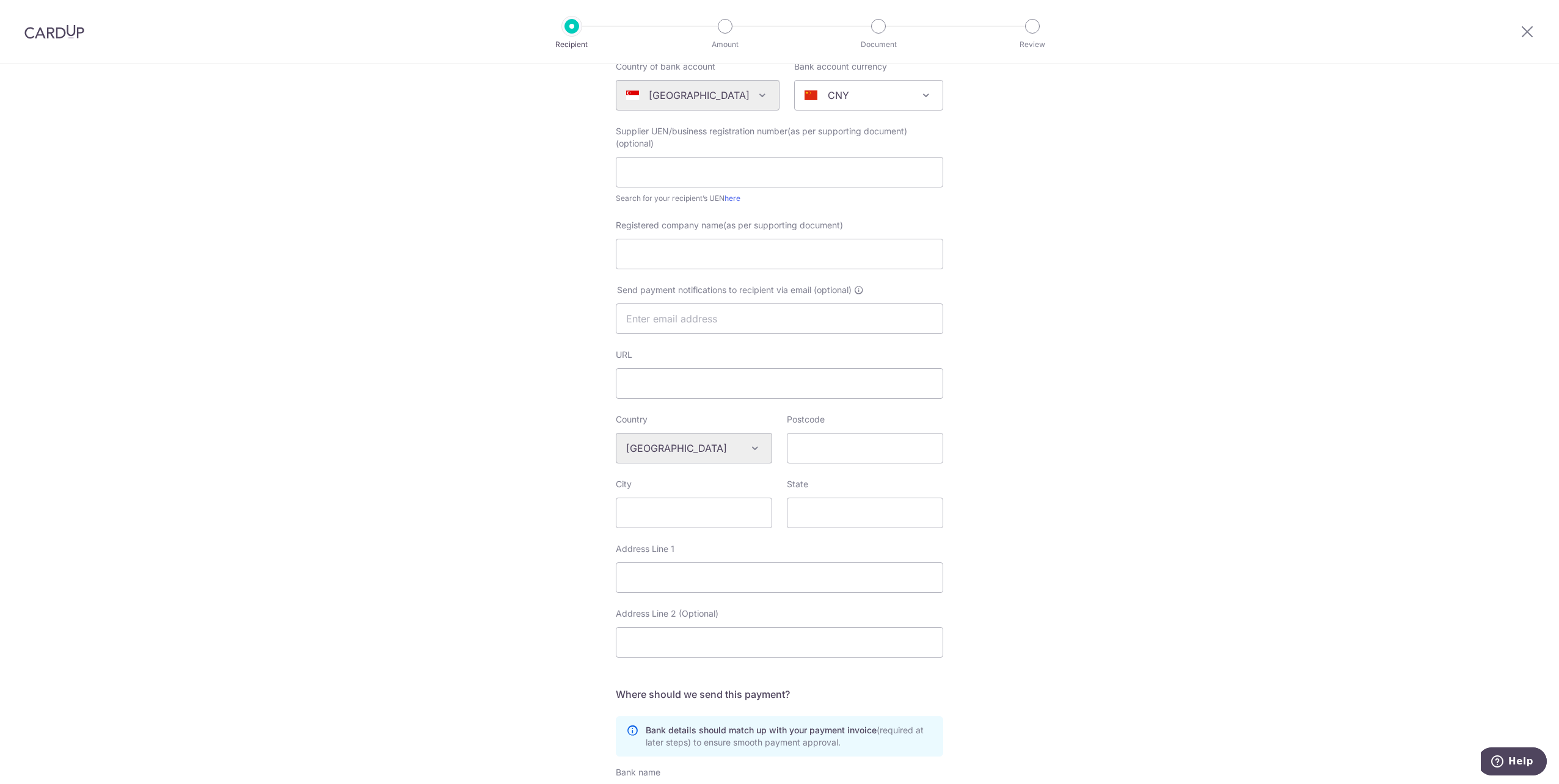
scroll to position [142, 0]
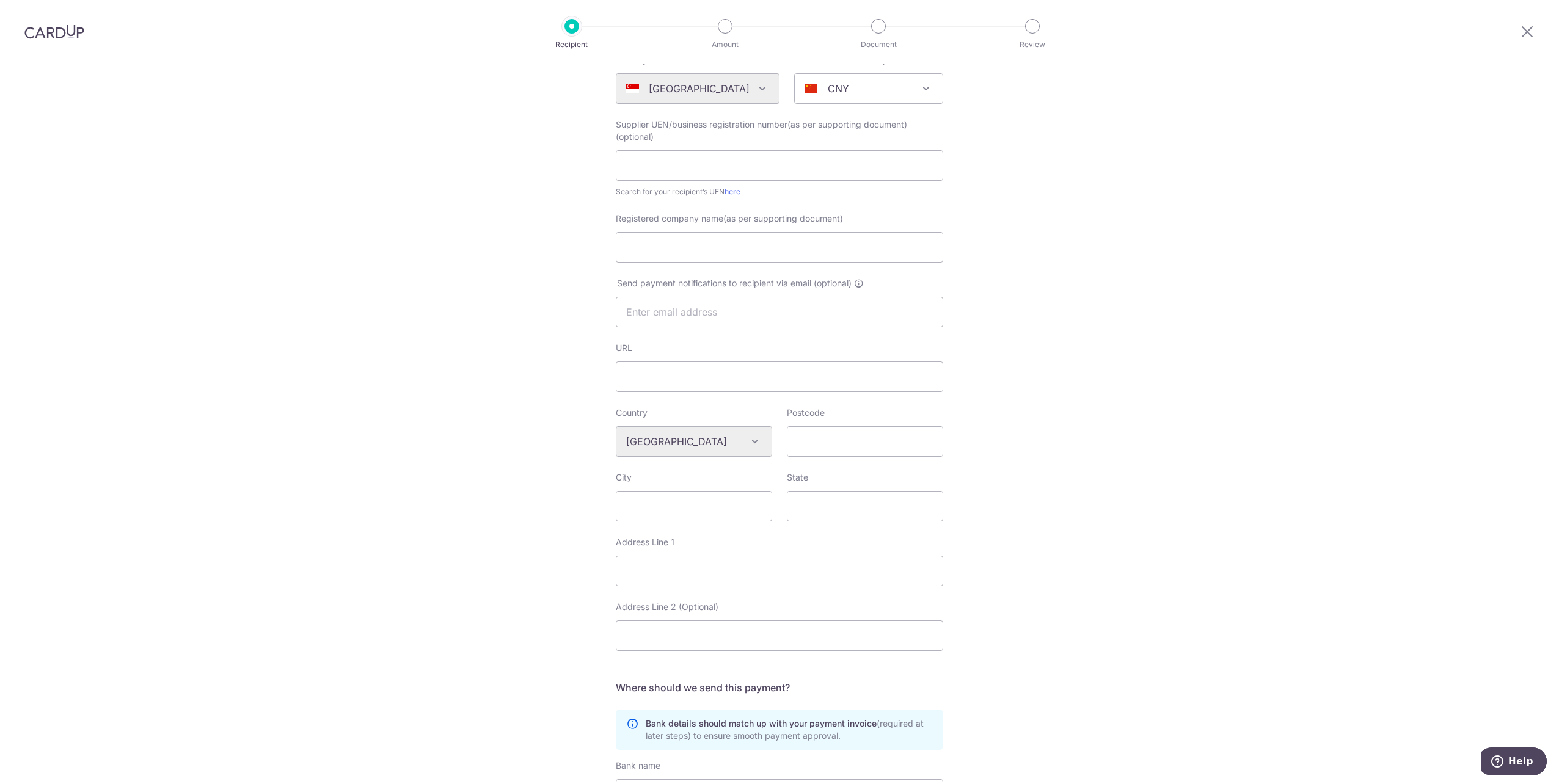
click at [763, 438] on div "Algeria Andorra Angola Anguilla Argentina Armenia Aruba Australia Austria Azerb…" at bounding box center [694, 442] width 157 height 31
click at [754, 442] on div "Algeria Andorra Angola Anguilla Argentina Armenia Aruba Australia Austria Azerb…" at bounding box center [694, 442] width 157 height 31
click at [747, 443] on div "Algeria Andorra Angola Anguilla Argentina Armenia Aruba Australia Austria Azerb…" at bounding box center [694, 442] width 157 height 31
click at [753, 439] on div "Algeria Andorra Angola Anguilla Argentina Armenia Aruba Australia Austria Azerb…" at bounding box center [694, 442] width 157 height 31
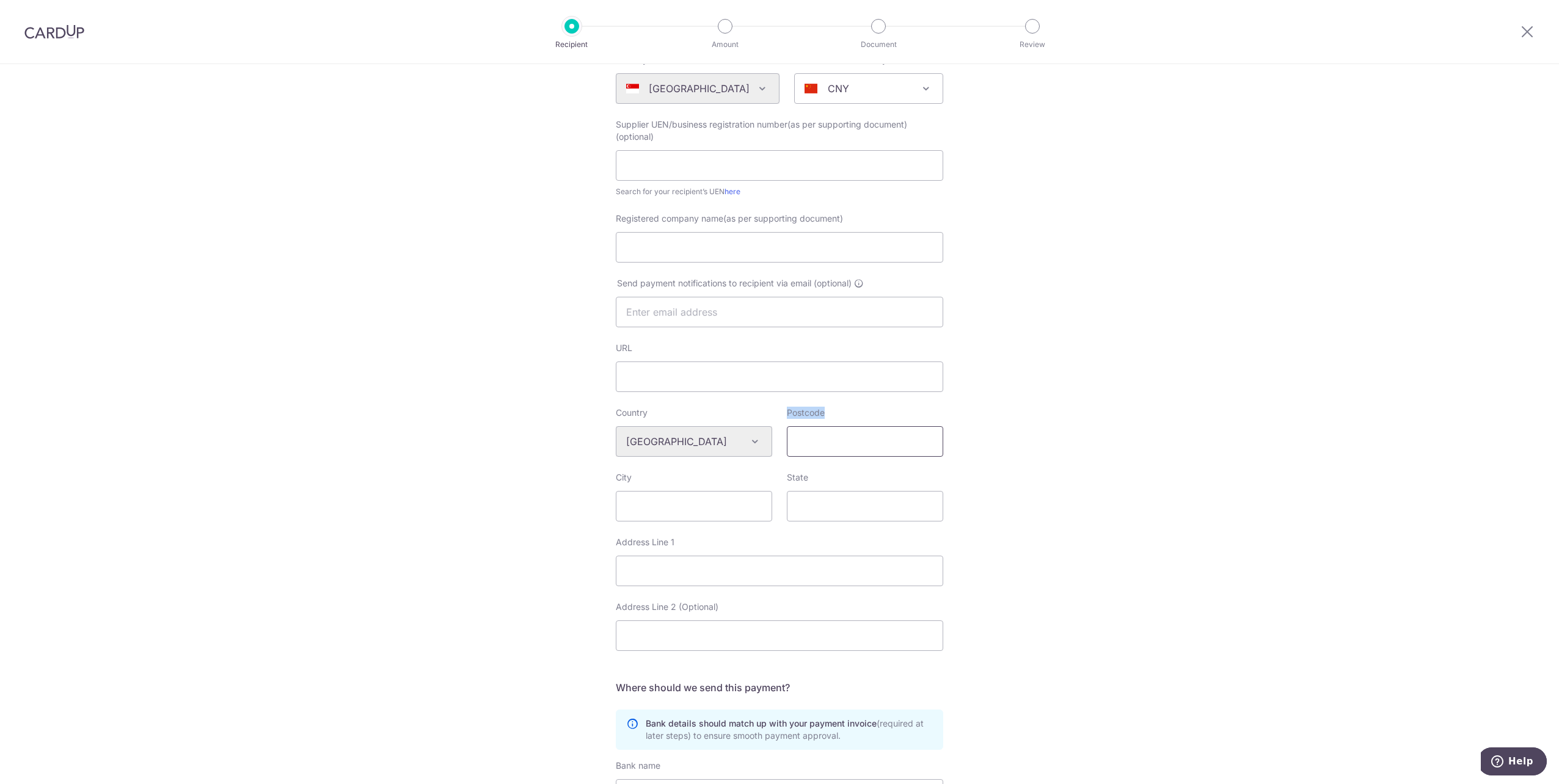
drag, startPoint x: 753, startPoint y: 439, endPoint x: 822, endPoint y: 439, distance: 69.0
click at [822, 439] on input "Postcode" at bounding box center [865, 442] width 157 height 31
click at [1039, 421] on div "Who would you like to pay? Your recipient does not need a CardUp account to rec…" at bounding box center [780, 459] width 1559 height 1076
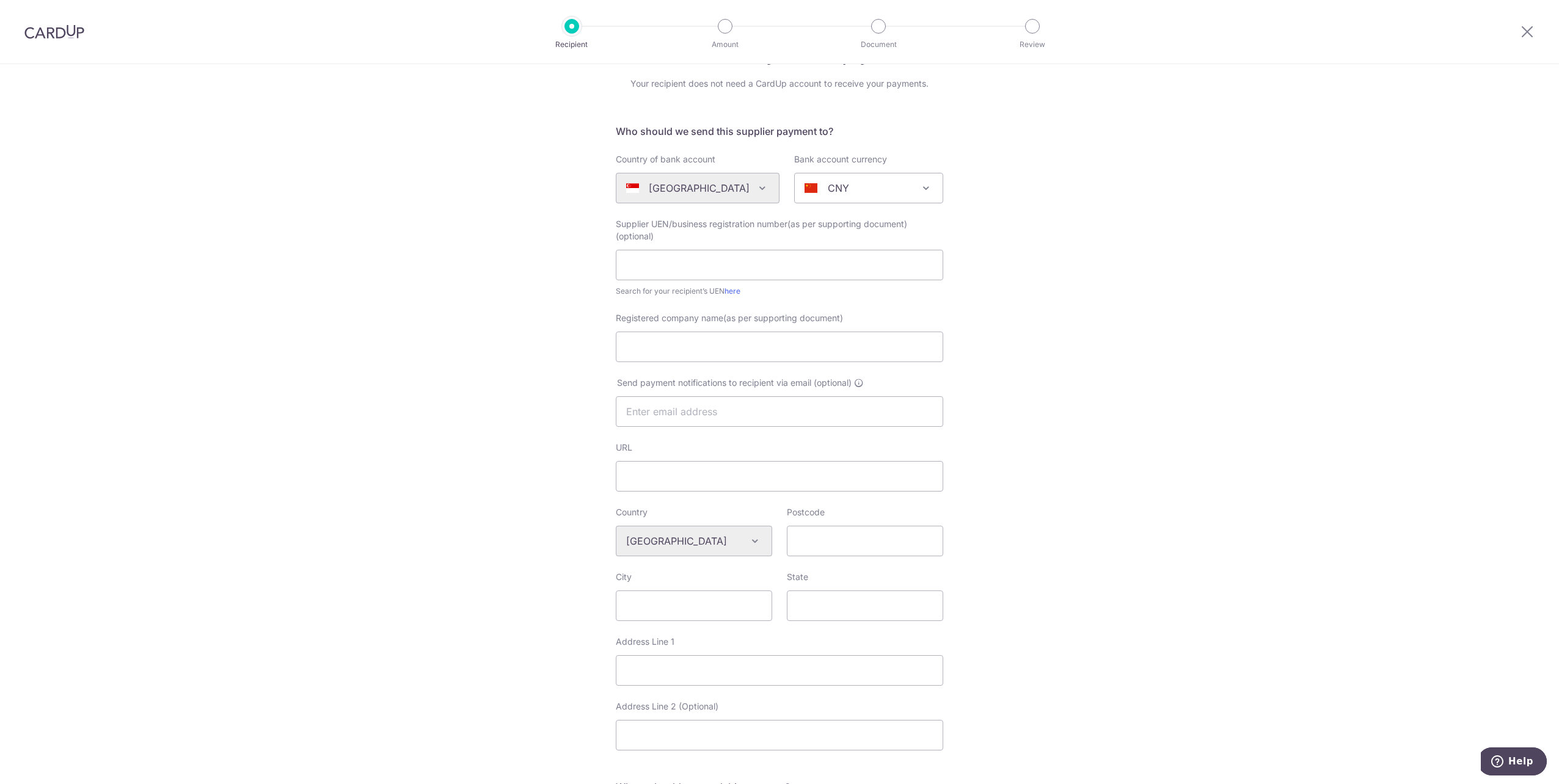
scroll to position [41, 0]
click at [748, 189] on div "Algeria Andorra Angola Anguilla Argentina Armenia Aruba Australia Austria Azerb…" at bounding box center [697, 190] width 164 height 31
click at [752, 189] on div "Algeria Andorra Angola Anguilla Argentina Armenia Aruba Australia Austria Azerb…" at bounding box center [697, 190] width 164 height 31
click at [751, 189] on div "Algeria Andorra Angola Anguilla Argentina Armenia Aruba Australia Austria Azerb…" at bounding box center [697, 190] width 164 height 31
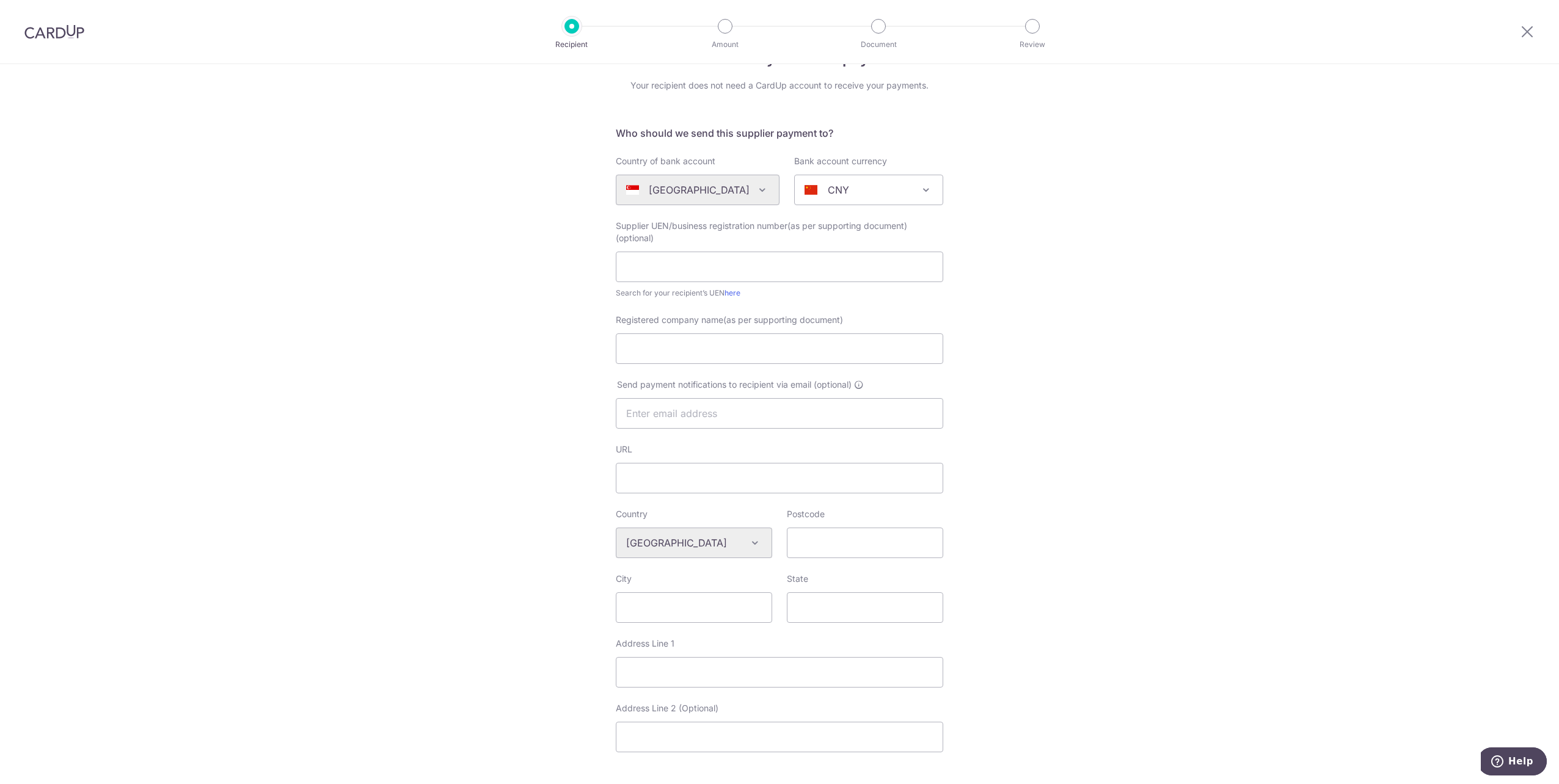
drag, startPoint x: 751, startPoint y: 189, endPoint x: 1113, endPoint y: 199, distance: 362.1
click at [1115, 199] on div "Who would you like to pay? Your recipient does not need a CardUp account to rec…" at bounding box center [780, 561] width 1559 height 1076
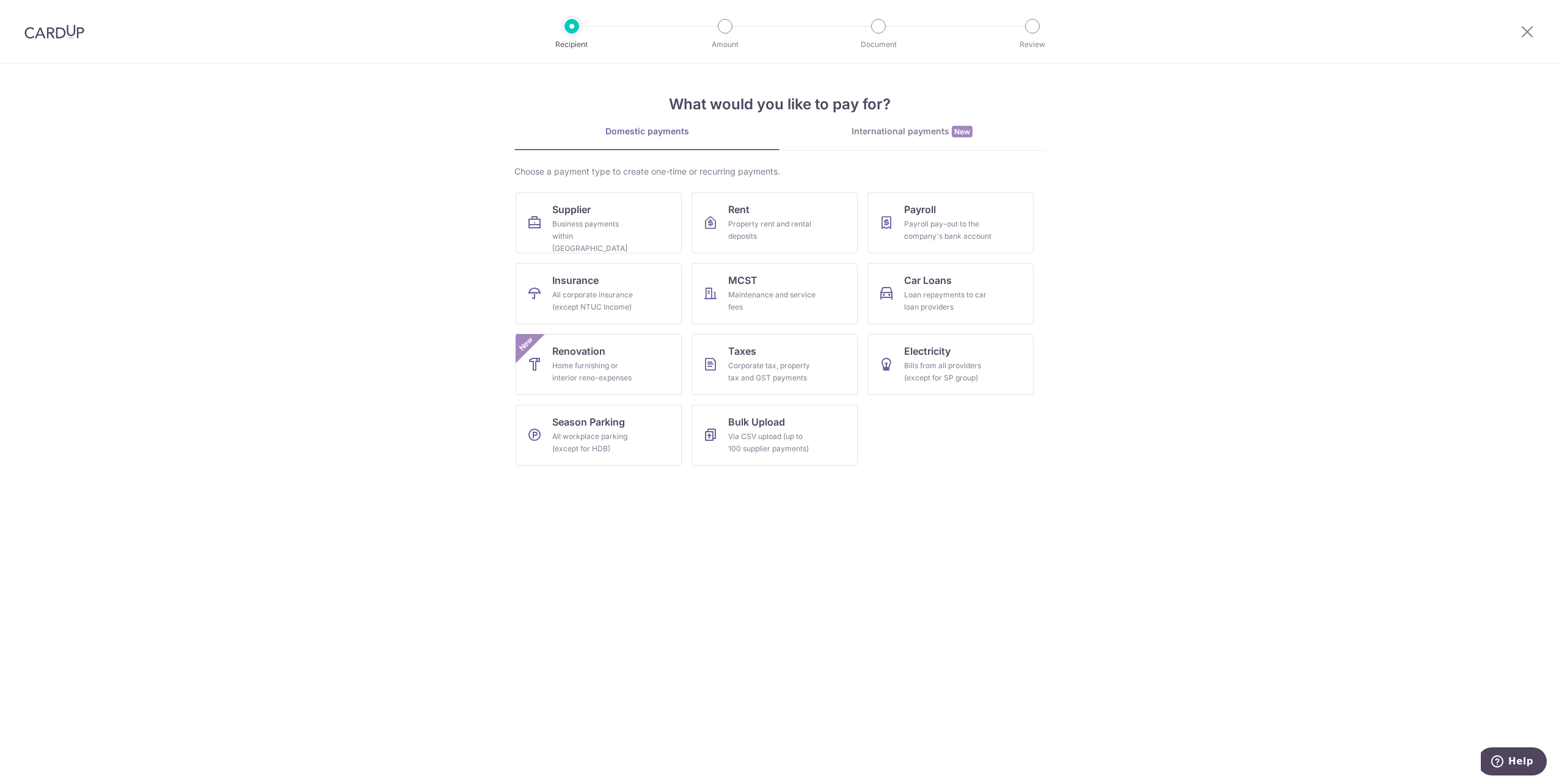
click at [998, 443] on ul "Supplier Business payments within Singapore Rent Property rent and rental depos…" at bounding box center [779, 333] width 527 height 283
click at [923, 136] on div "International payments New" at bounding box center [912, 132] width 265 height 13
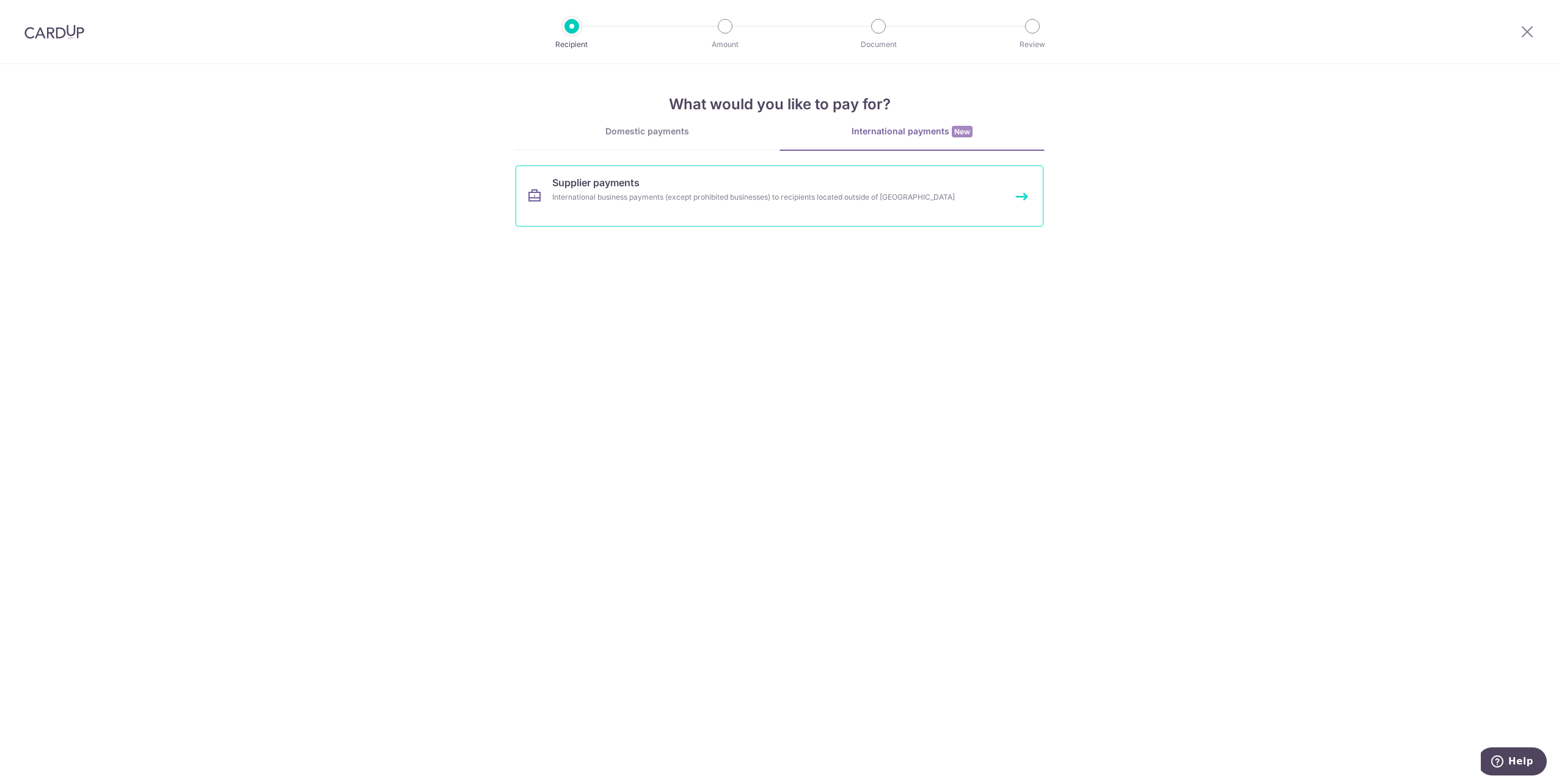
click at [788, 199] on div "International business payments (except prohibited businesses) to recipients lo…" at bounding box center [763, 197] width 422 height 12
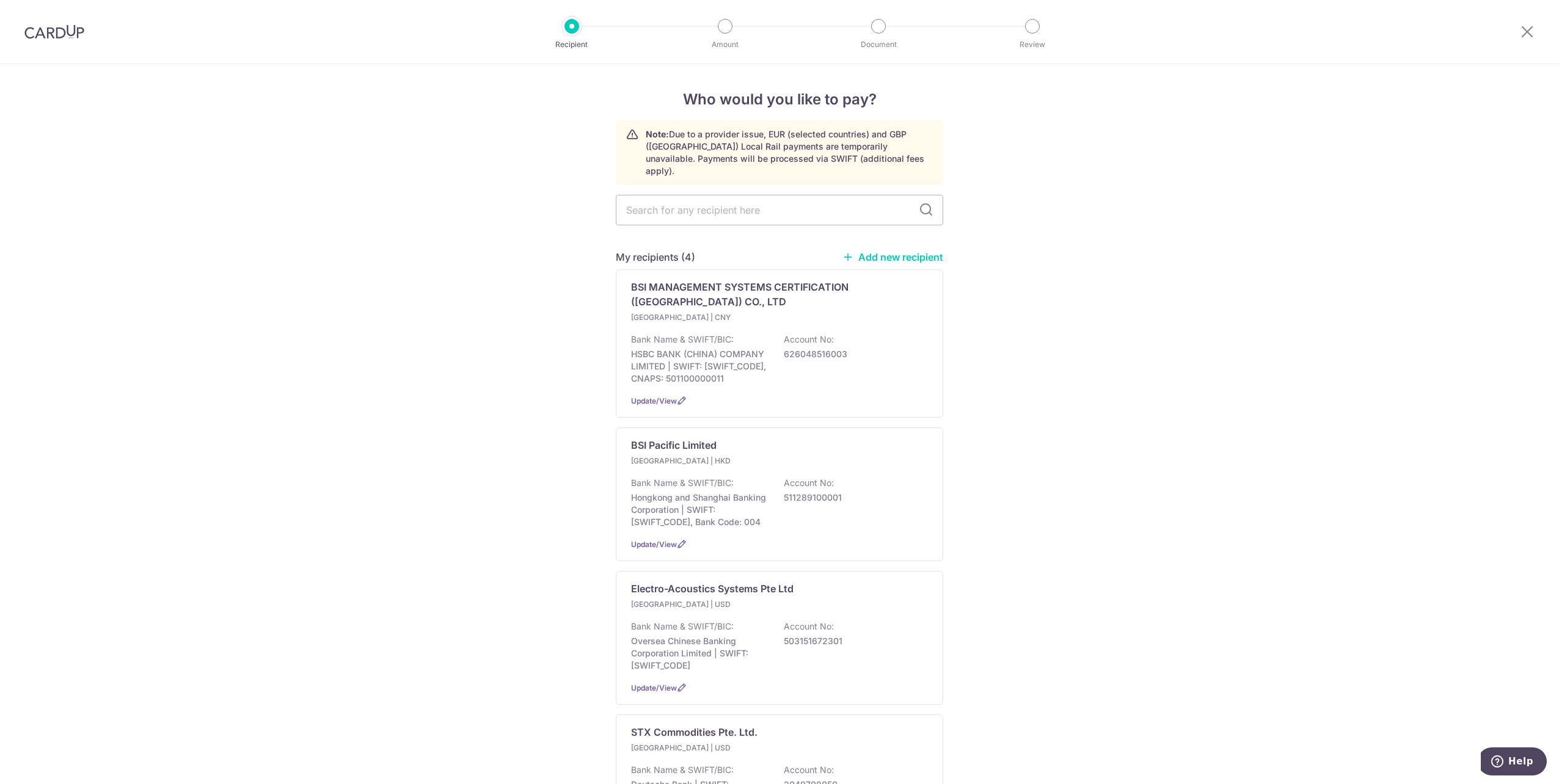
click at [919, 251] on link "Add new recipient" at bounding box center [893, 257] width 101 height 12
select select
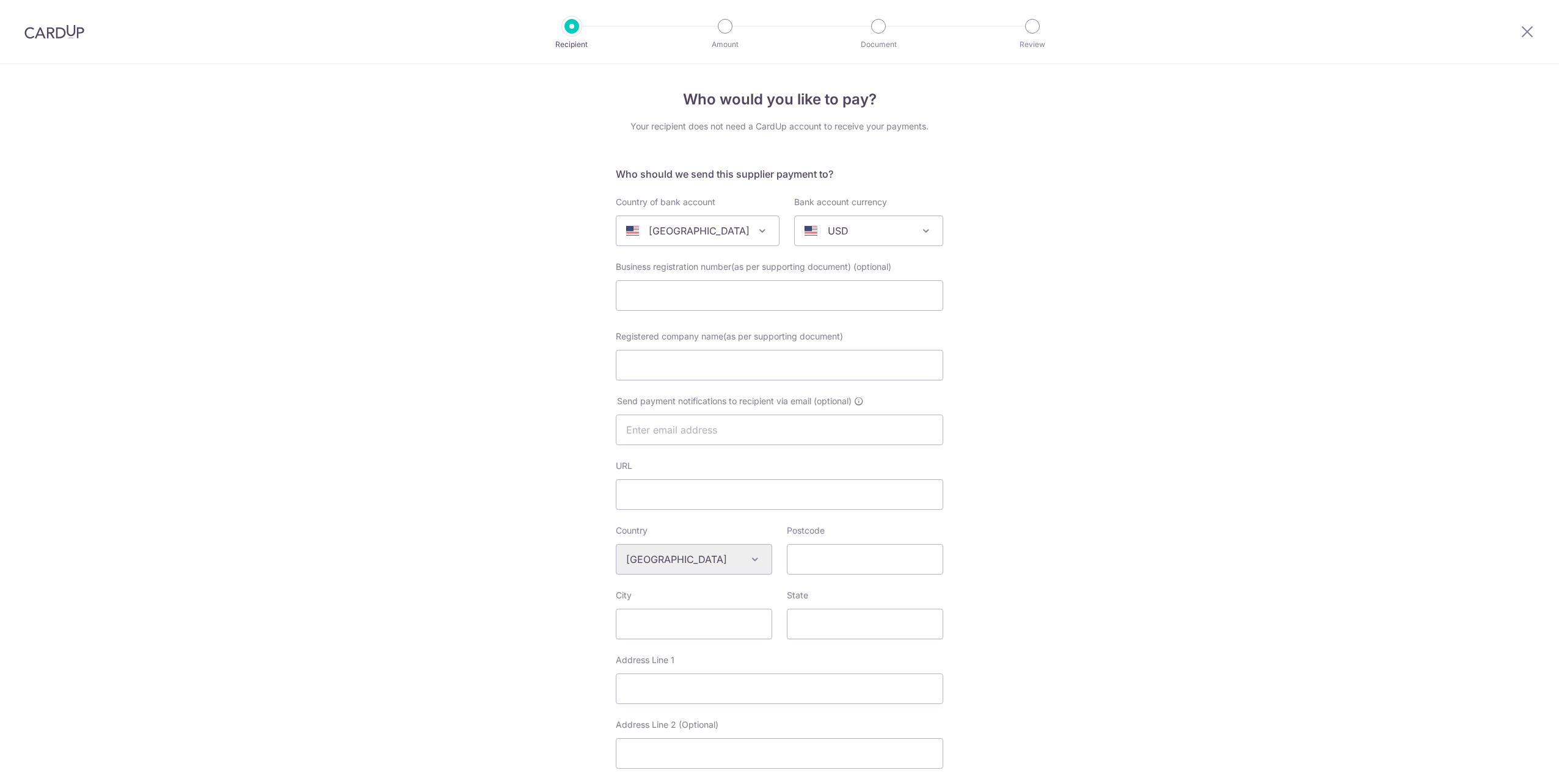
click at [729, 241] on span "[GEOGRAPHIC_DATA]" at bounding box center [697, 231] width 162 height 29
click at [653, 317] on form "Who should we send this supplier payment to? Country of bank account [GEOGRAPHI…" at bounding box center [779, 605] width 327 height 877
select select "48"
select select "[GEOGRAPHIC_DATA]"
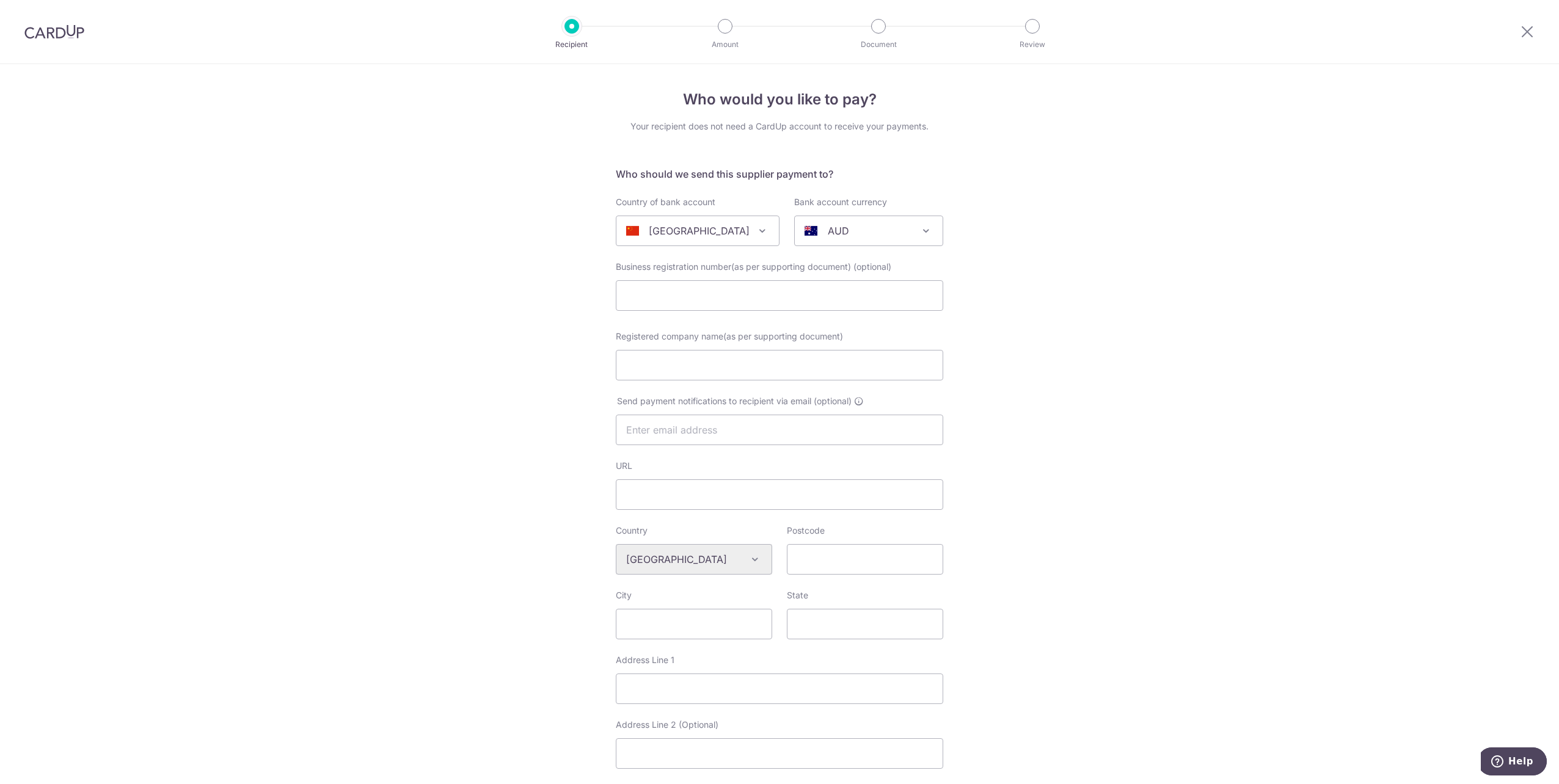
select select
click at [848, 234] on div "AUD" at bounding box center [859, 231] width 109 height 15
select select "13"
click at [1107, 305] on div "Who would you like to pay? Your recipient does not need a CardUp account to rec…" at bounding box center [780, 582] width 1559 height 1037
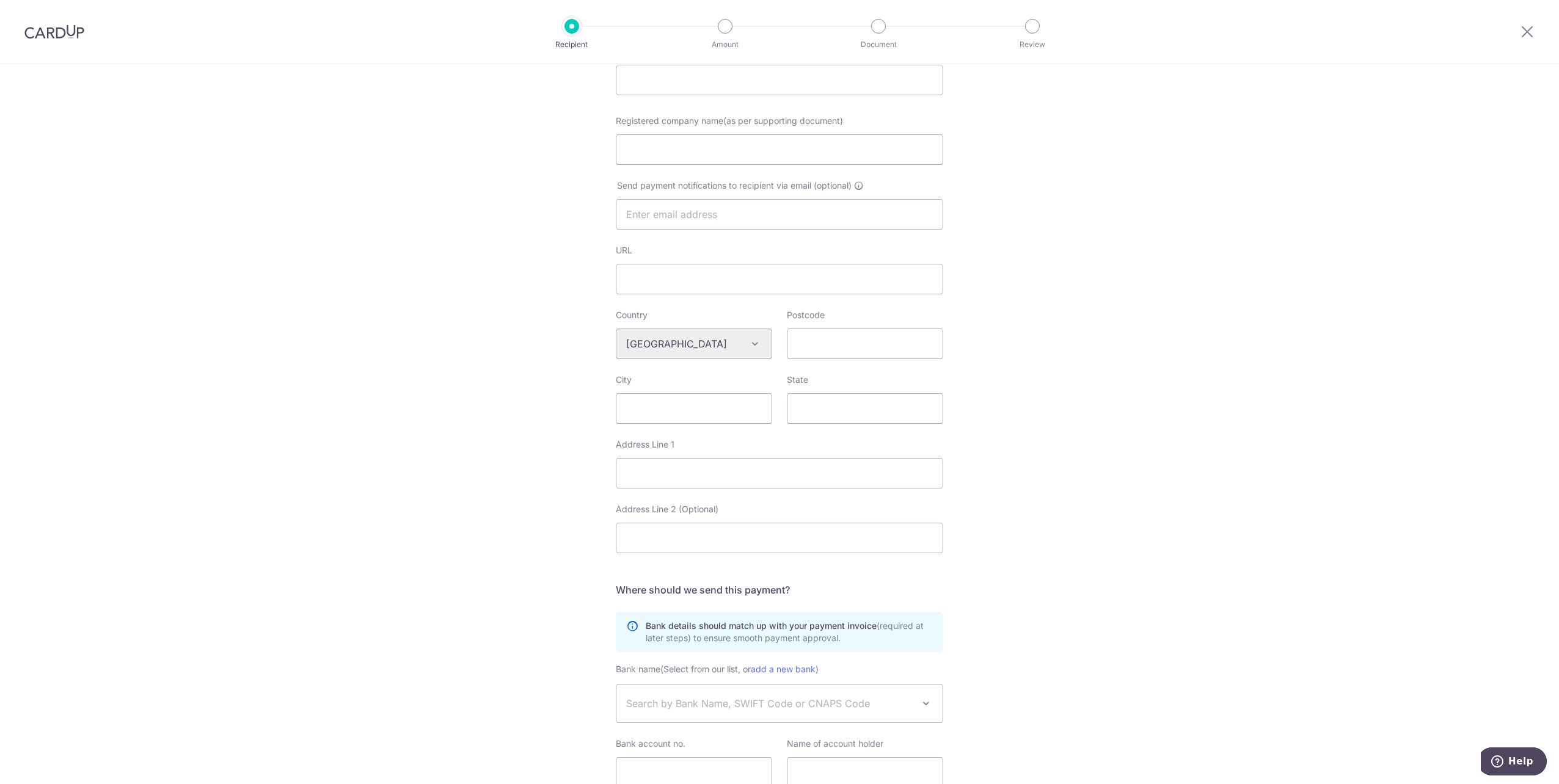
scroll to position [317, 0]
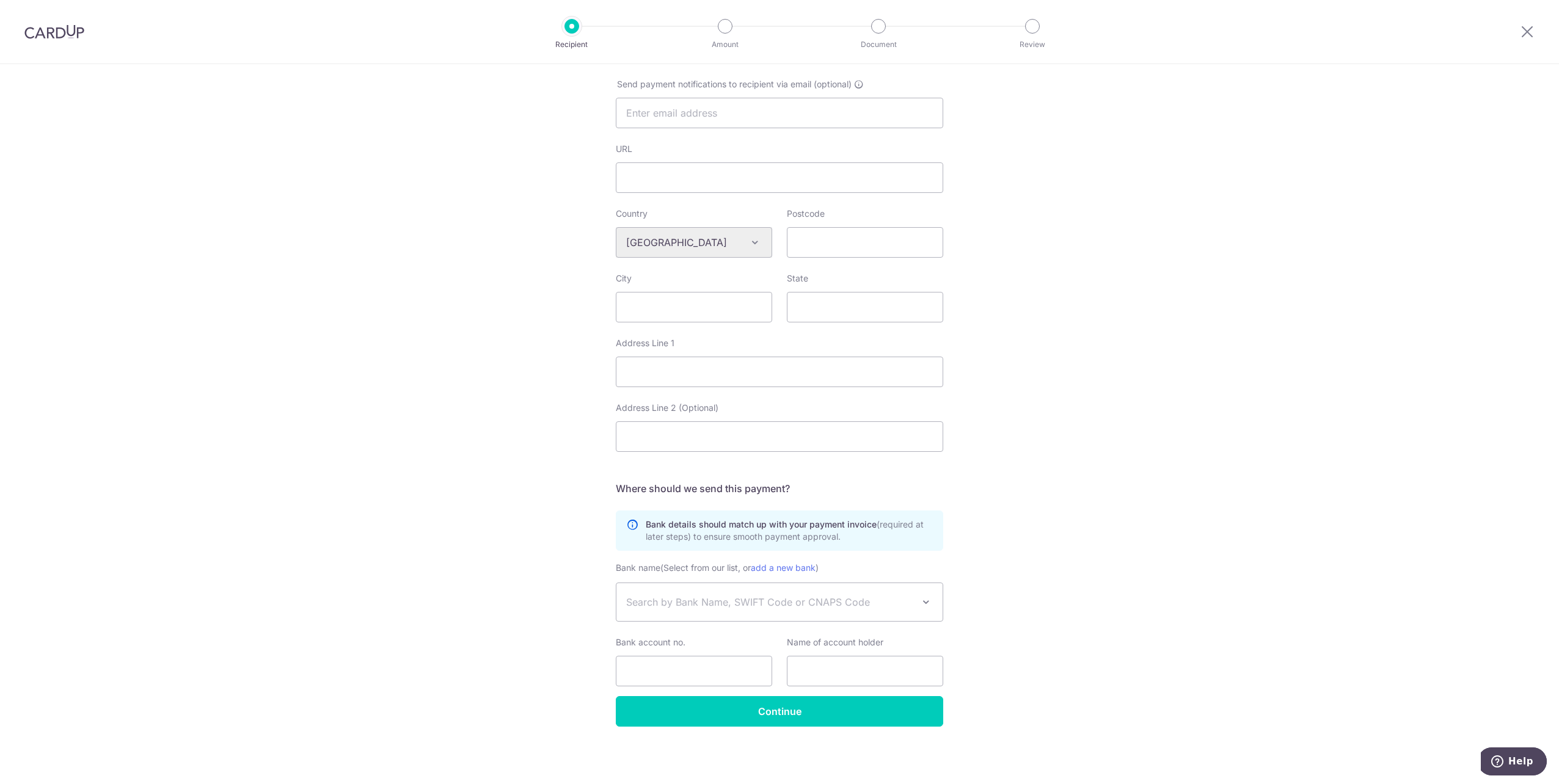
click at [893, 596] on span "Search by Bank Name, SWIFT Code or CNAPS Code" at bounding box center [769, 602] width 287 height 15
click at [1072, 530] on div "Who would you like to pay? Your recipient does not need a CardUp account to rec…" at bounding box center [780, 266] width 1559 height 1037
click at [868, 601] on span "Search by Bank Name, SWIFT Code or CNAPS Code" at bounding box center [769, 602] width 287 height 15
click at [878, 605] on span "Search by Bank Name, SWIFT Code or CNAPS Code" at bounding box center [769, 602] width 287 height 15
click at [707, 602] on span "Search by Bank Name, SWIFT Code or CNAPS Code" at bounding box center [769, 602] width 287 height 15
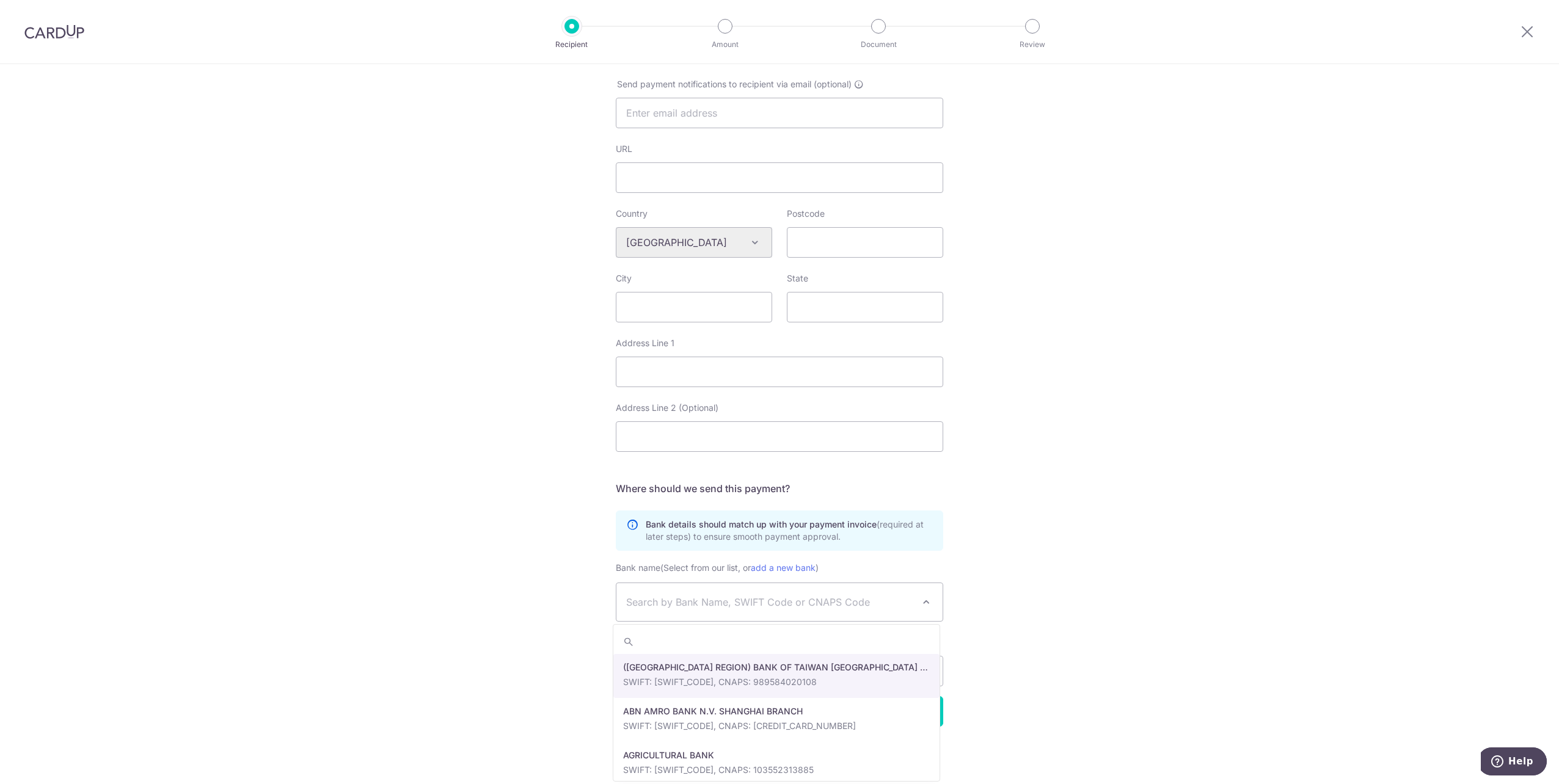
click at [1152, 553] on div "Who would you like to pay? Your recipient does not need a CardUp account to rec…" at bounding box center [780, 266] width 1559 height 1037
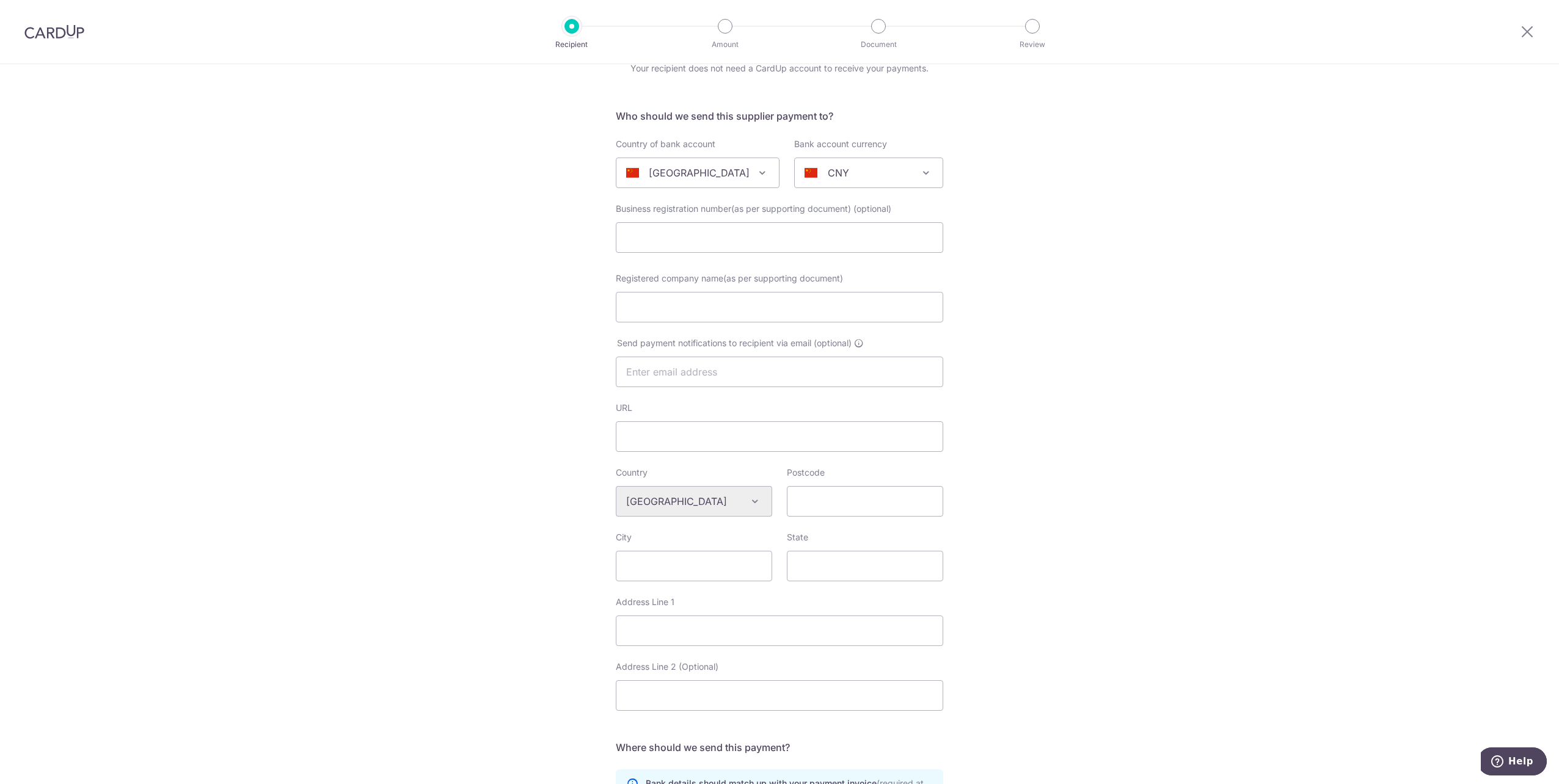
scroll to position [52, 0]
click at [1075, 502] on div "Who would you like to pay? Your recipient does not need a CardUp account to rec…" at bounding box center [780, 530] width 1559 height 1037
click at [774, 440] on input "URL" at bounding box center [779, 442] width 327 height 31
click at [1169, 402] on div "Who would you like to pay? Your recipient does not need a CardUp account to rec…" at bounding box center [780, 530] width 1559 height 1037
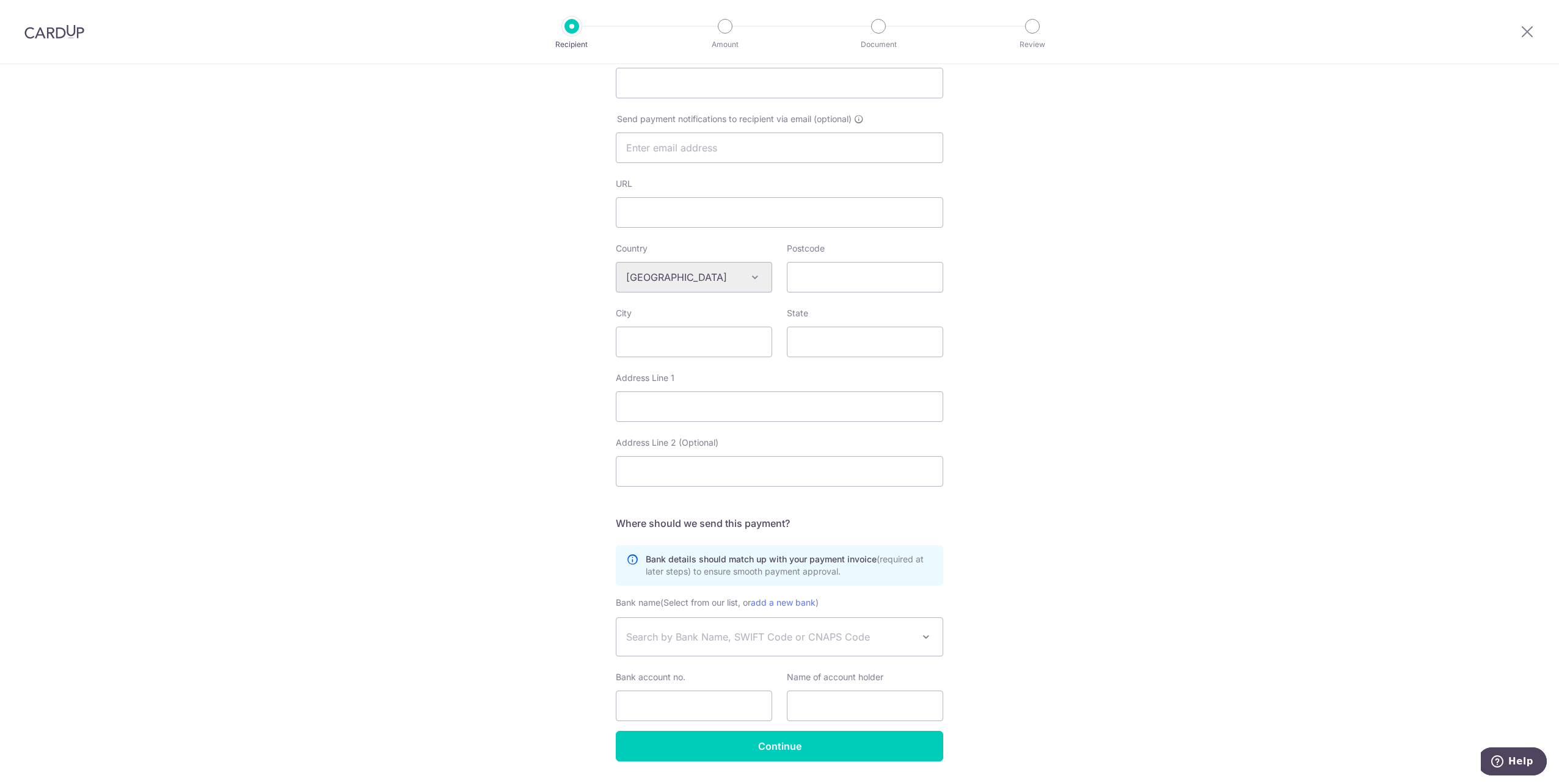
scroll to position [317, 0]
